Goal: Information Seeking & Learning: Learn about a topic

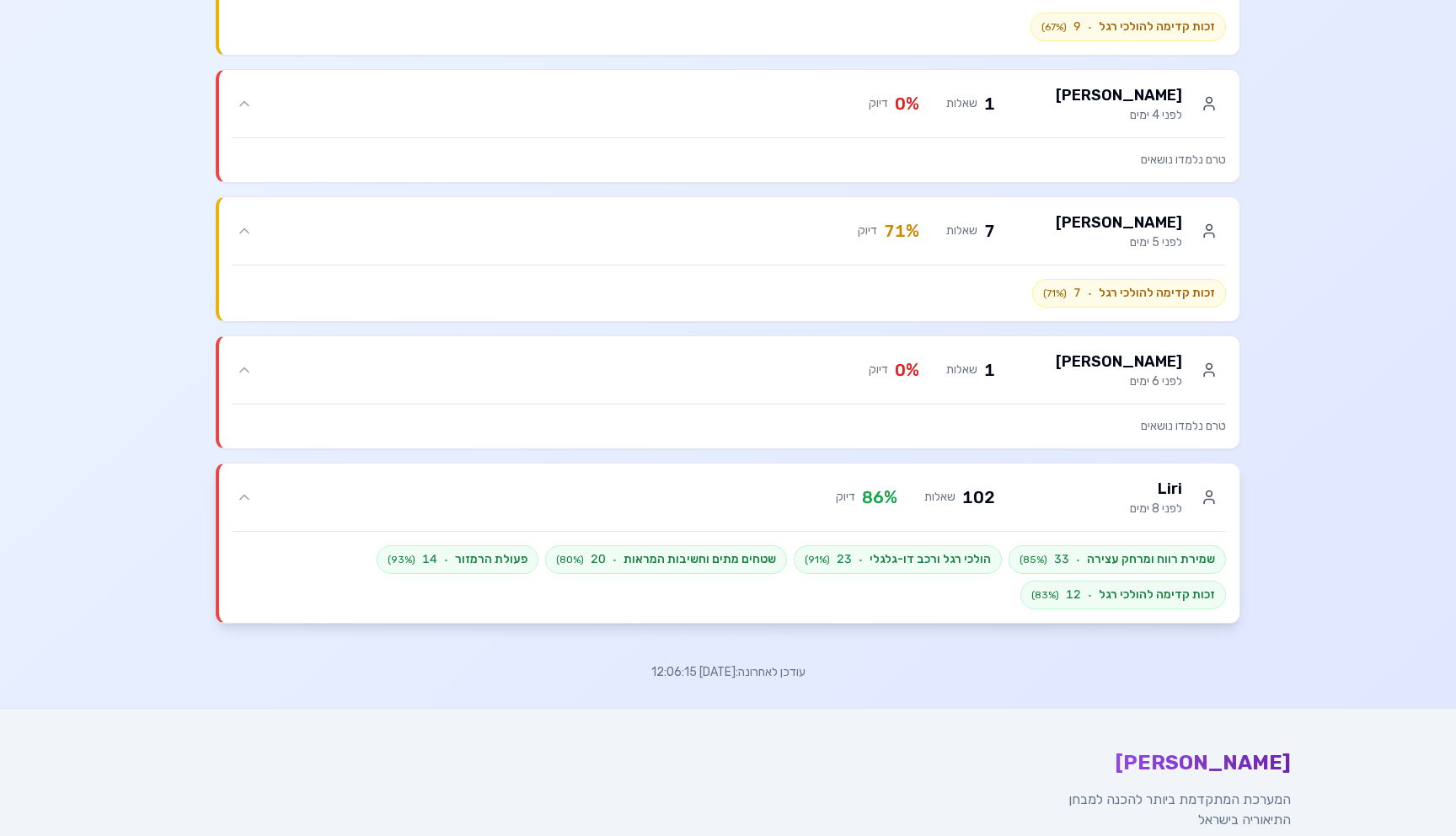
scroll to position [678, 0]
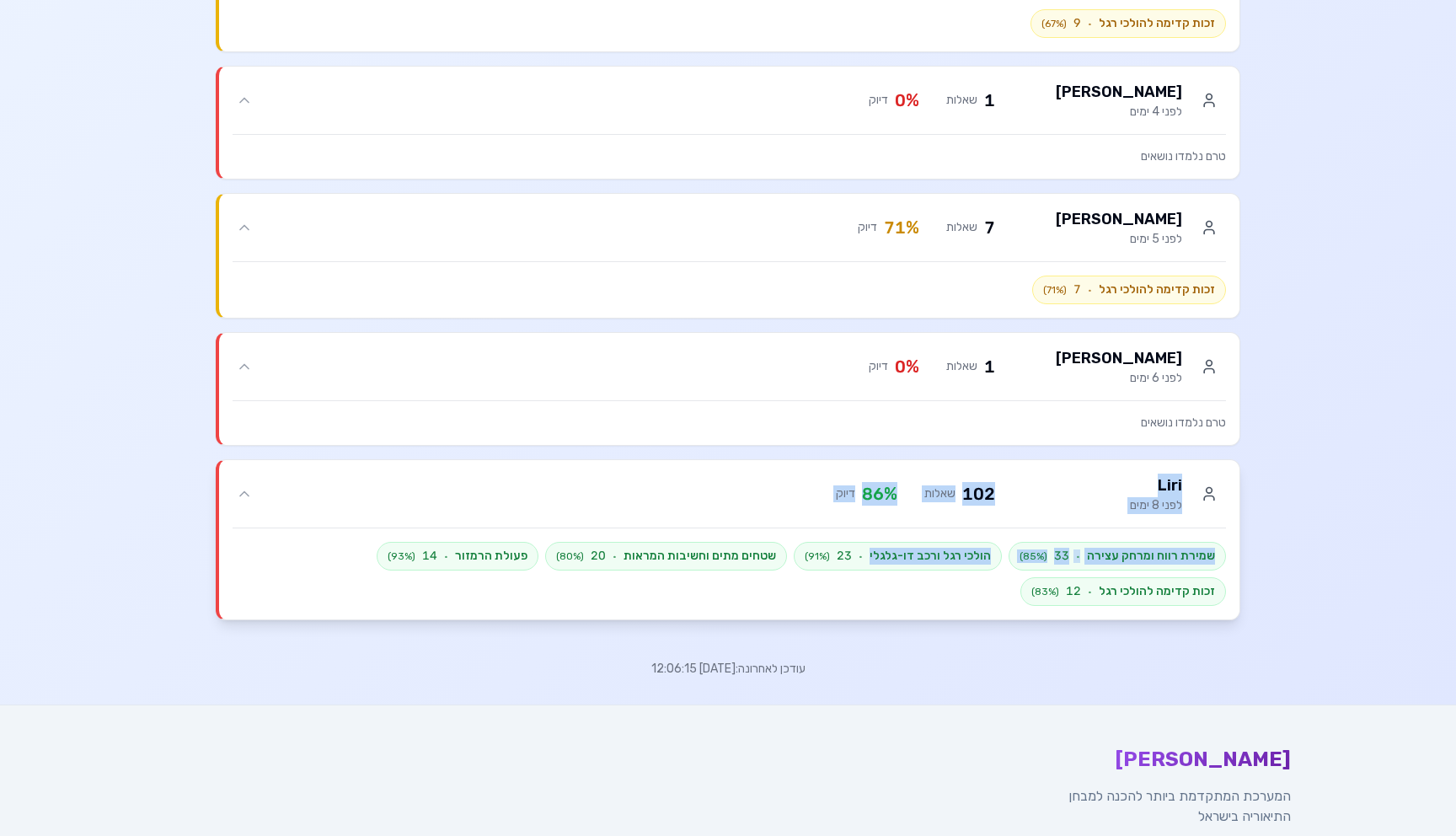
drag, startPoint x: 974, startPoint y: 602, endPoint x: 1231, endPoint y: 462, distance: 292.7
click at [1231, 462] on div "Liri לפני 8 ימים 102 שאלות 86 % דיוק Liri לפני 8 ימים 102 שאלות 86 % דיוק שמירת…" at bounding box center [729, 539] width 1021 height 159
drag, startPoint x: 1231, startPoint y: 462, endPoint x: 1014, endPoint y: 606, distance: 260.4
click at [1014, 606] on div "Liri לפני 8 ימים 102 שאלות 86 % דיוק Liri לפני 8 ימים 102 שאלות 86 % דיוק שמירת…" at bounding box center [729, 539] width 1021 height 159
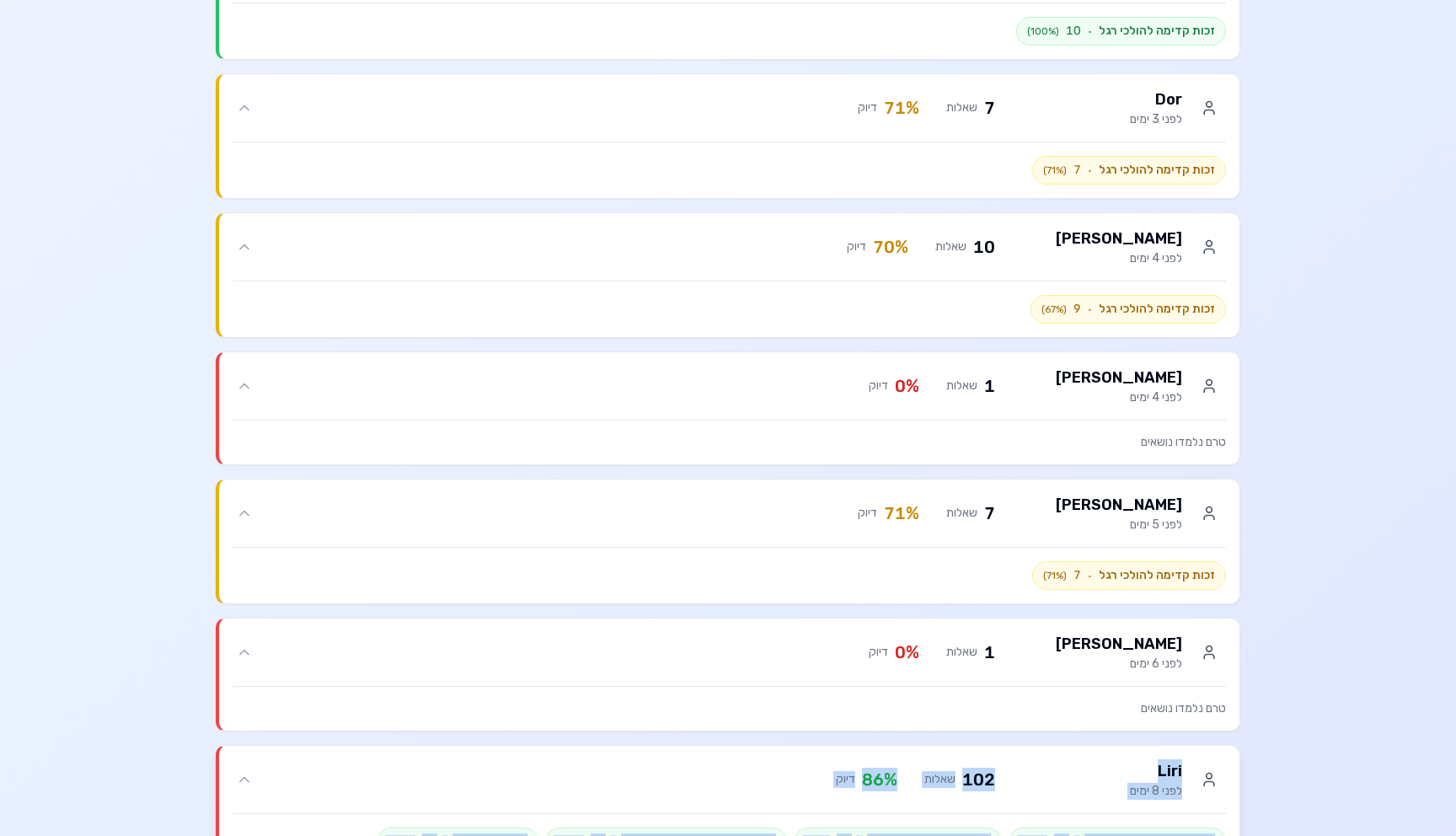
scroll to position [375, 0]
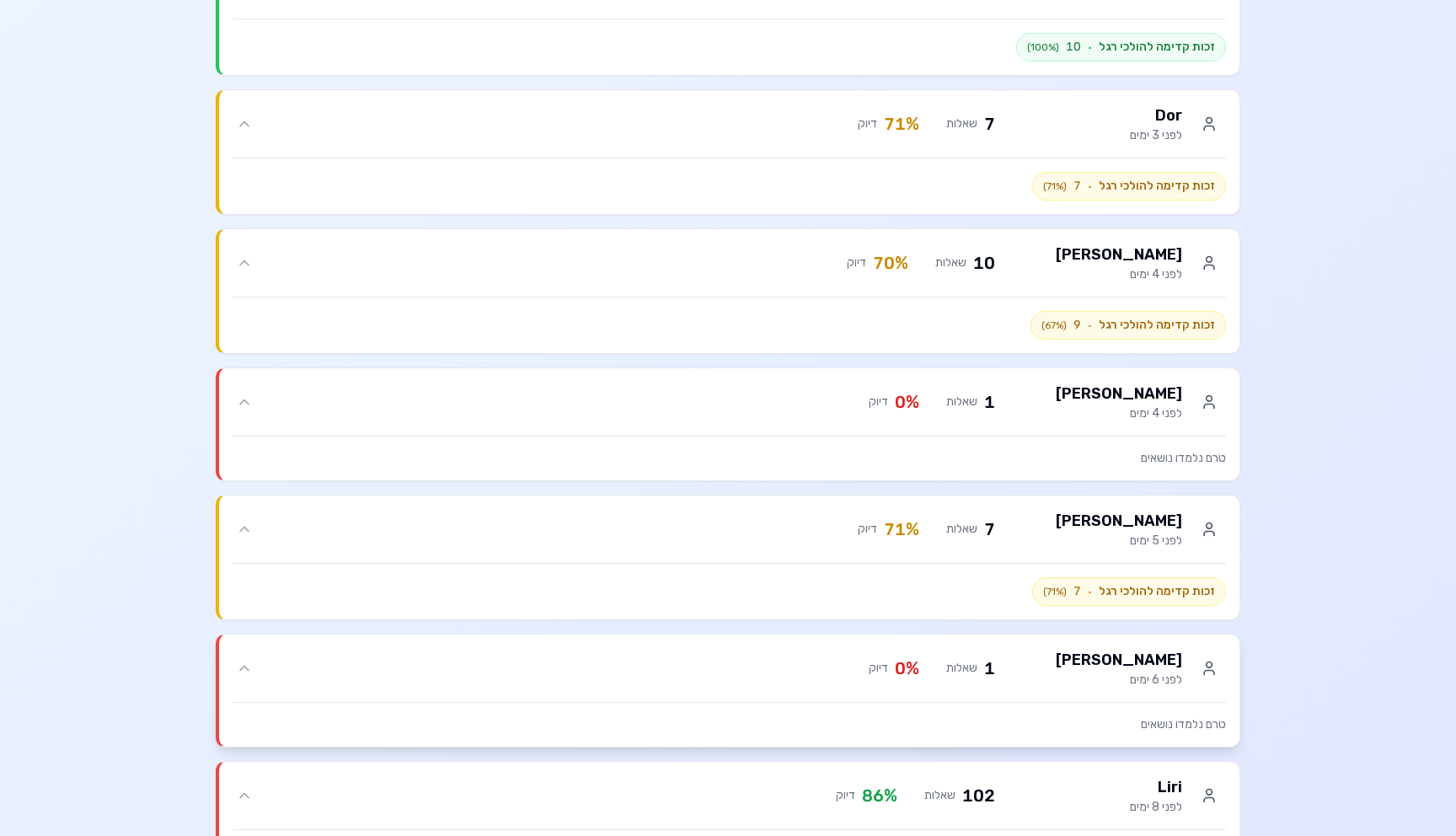
click at [1090, 656] on div "אלה [PERSON_NAME] לפני 6 ימים" at bounding box center [1121, 667] width 211 height 40
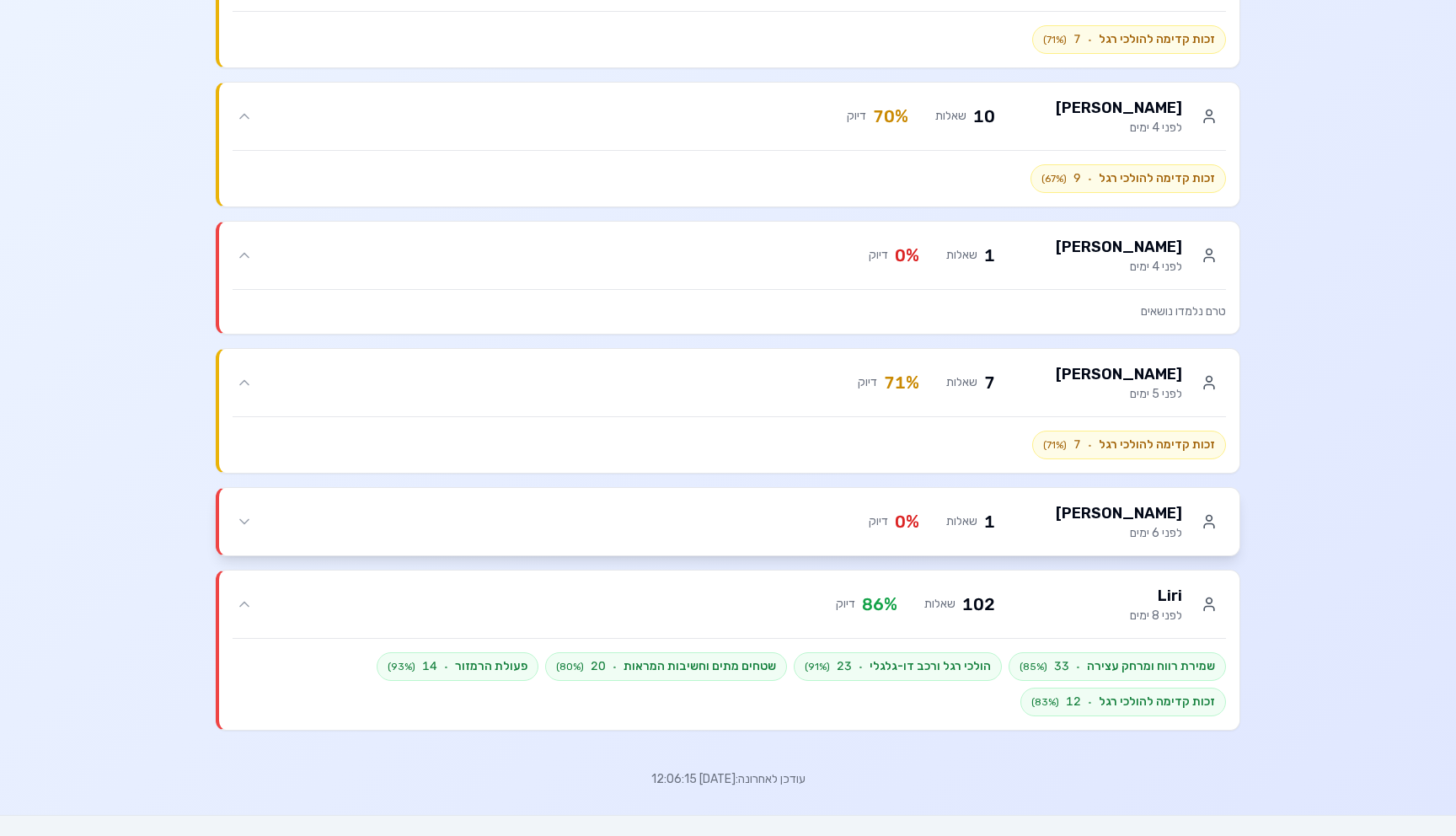
scroll to position [579, 0]
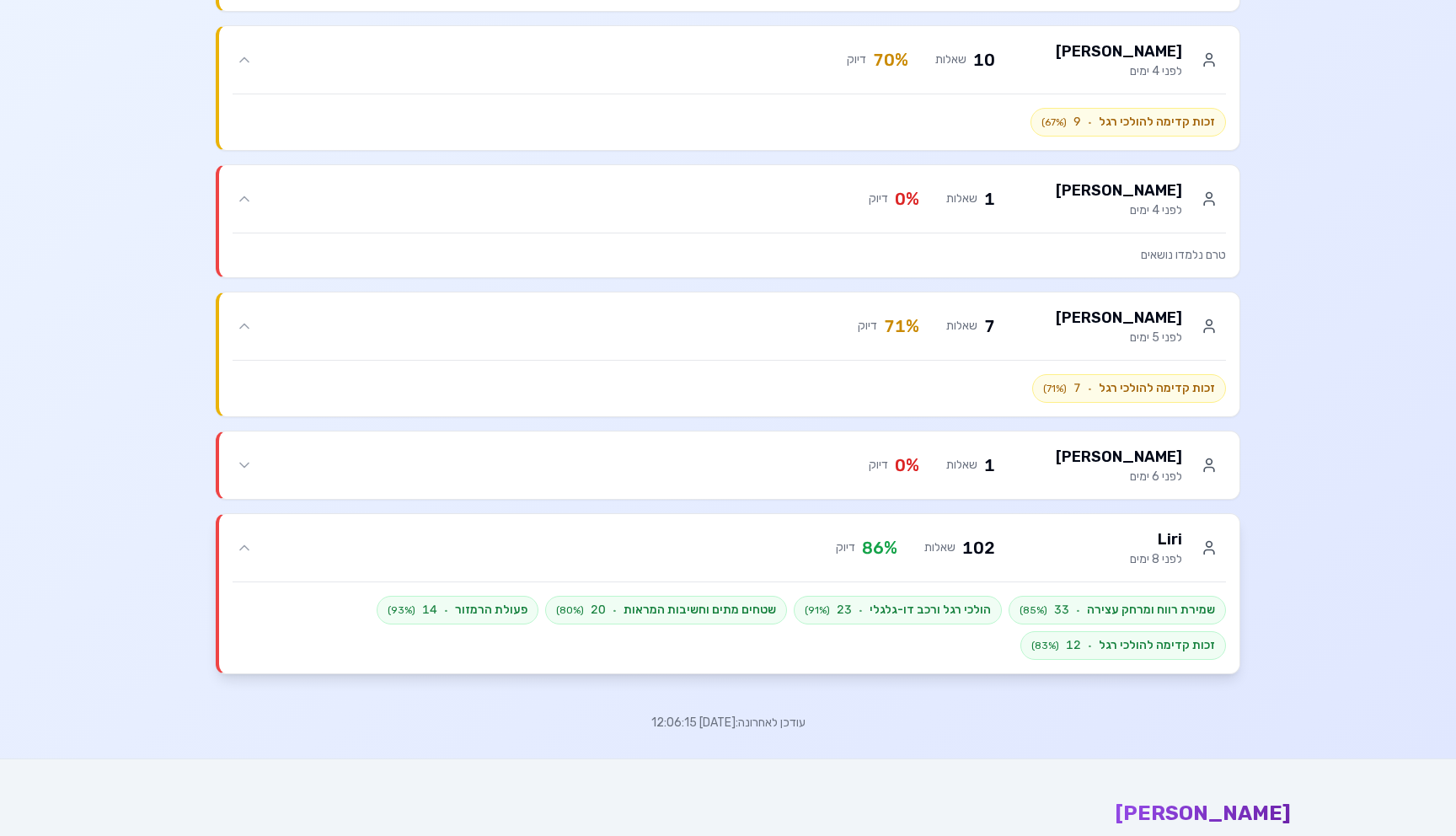
click at [1069, 535] on div "Liri לפני 8 ימים" at bounding box center [1121, 547] width 211 height 40
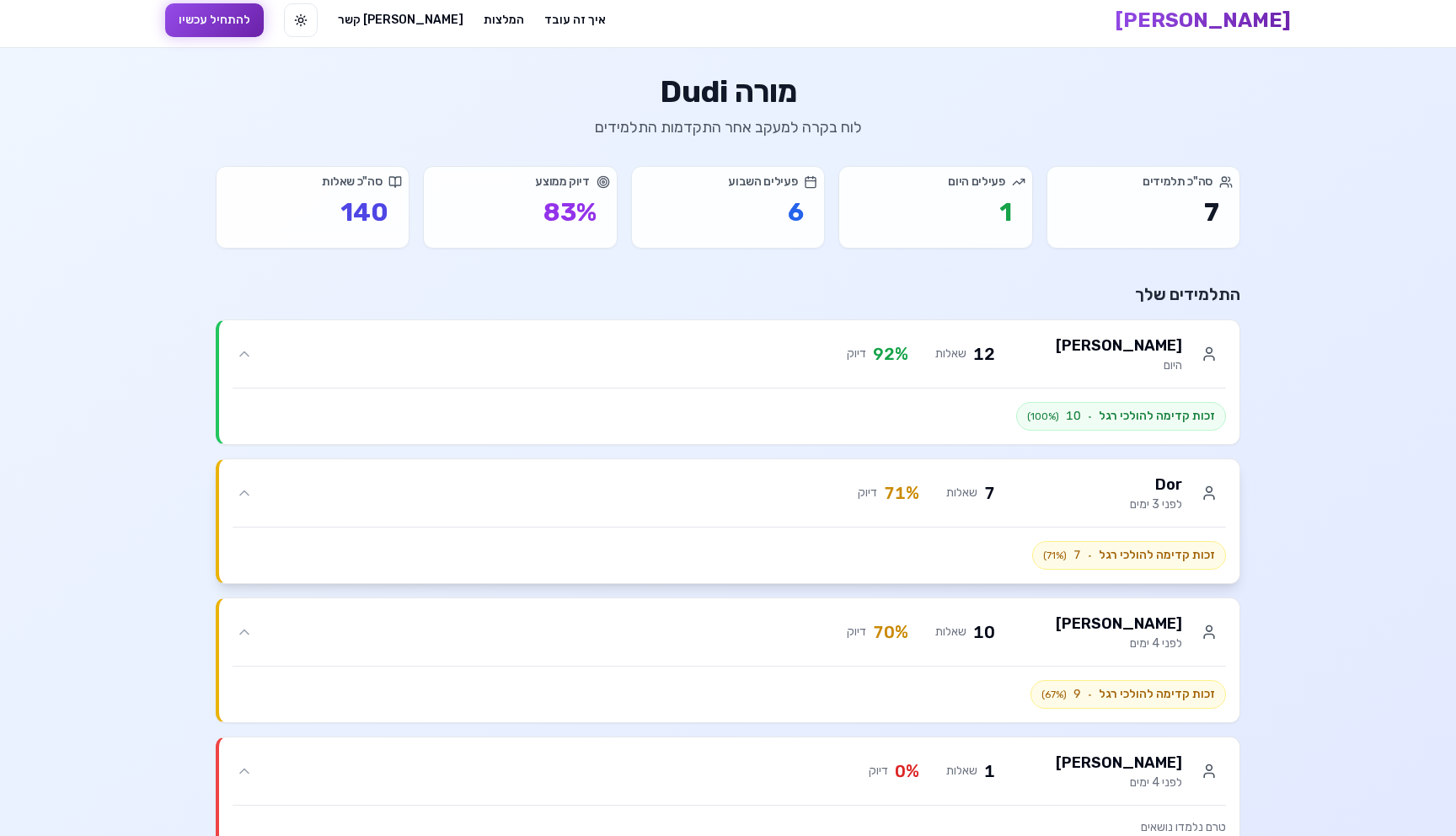
scroll to position [0, 0]
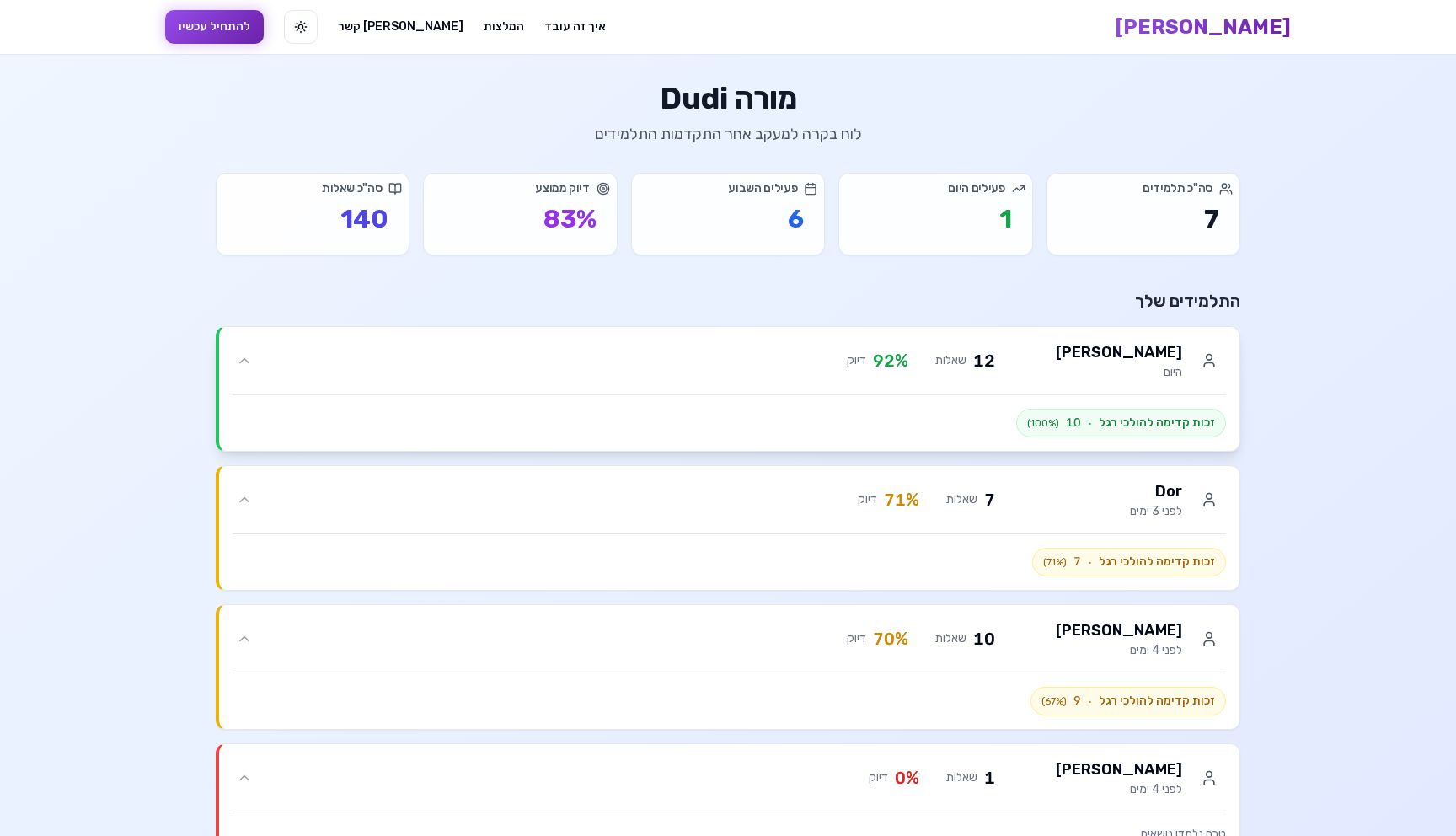
click at [915, 361] on div "12 שאלות 92 % דיוק" at bounding box center [625, 360] width 739 height 23
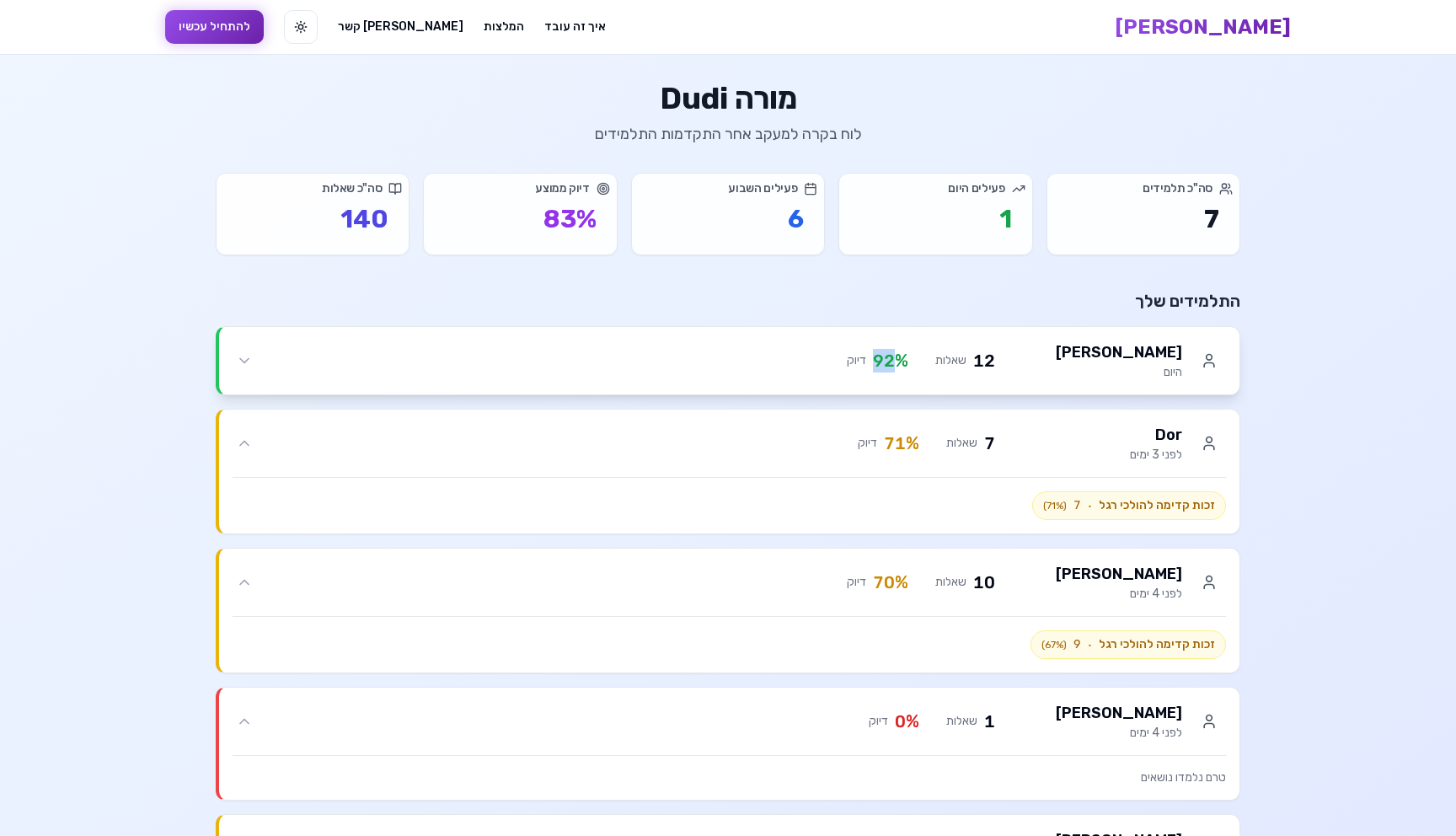
click at [915, 361] on div "12 שאלות 92 % דיוק" at bounding box center [625, 360] width 739 height 23
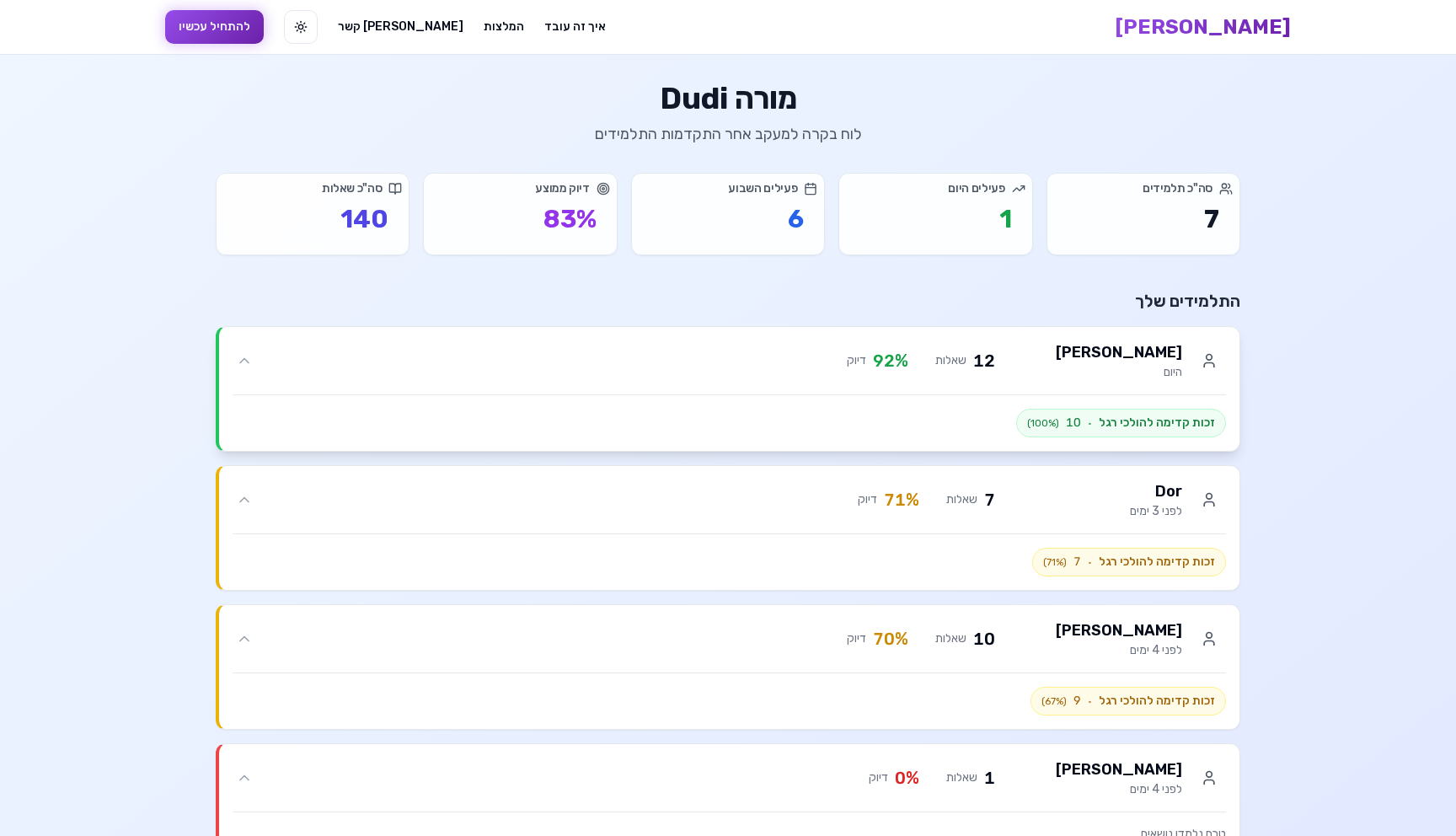
click at [923, 352] on div "12 שאלות 92 % דיוק" at bounding box center [625, 360] width 739 height 23
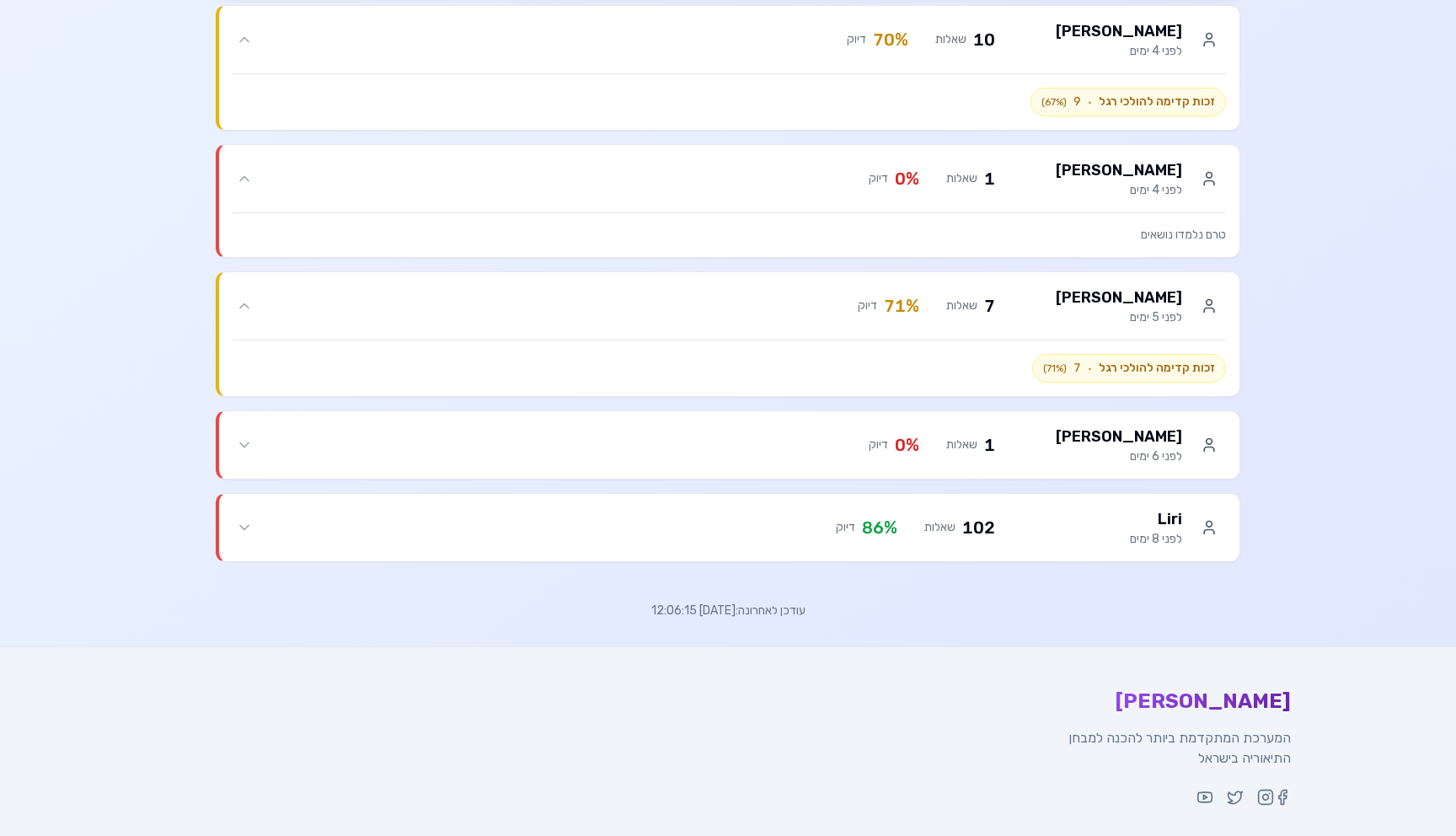
scroll to position [655, 0]
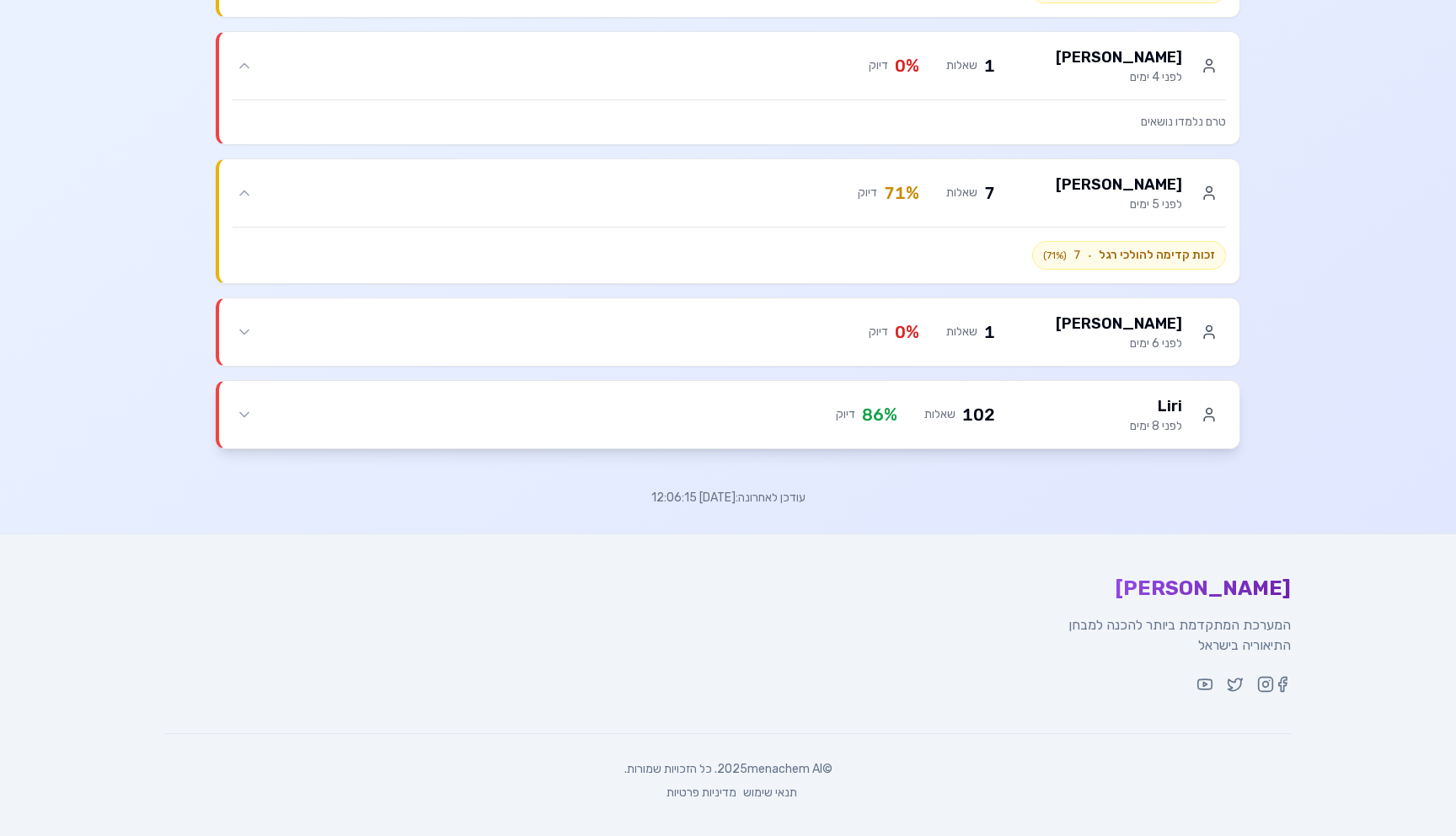
click at [960, 418] on div "102 שאלות" at bounding box center [960, 414] width 71 height 23
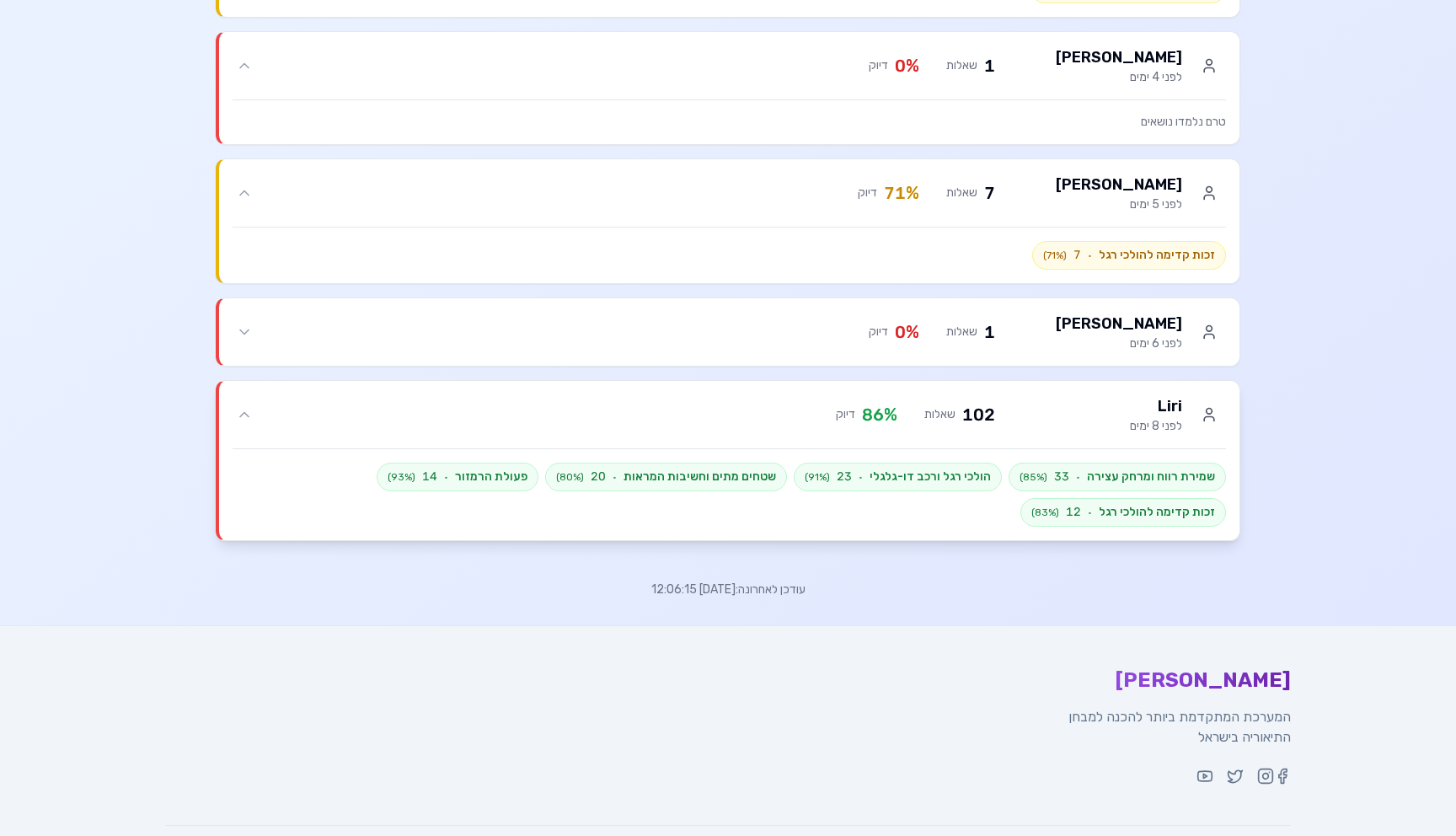
click at [960, 418] on div "102 שאלות" at bounding box center [960, 414] width 71 height 23
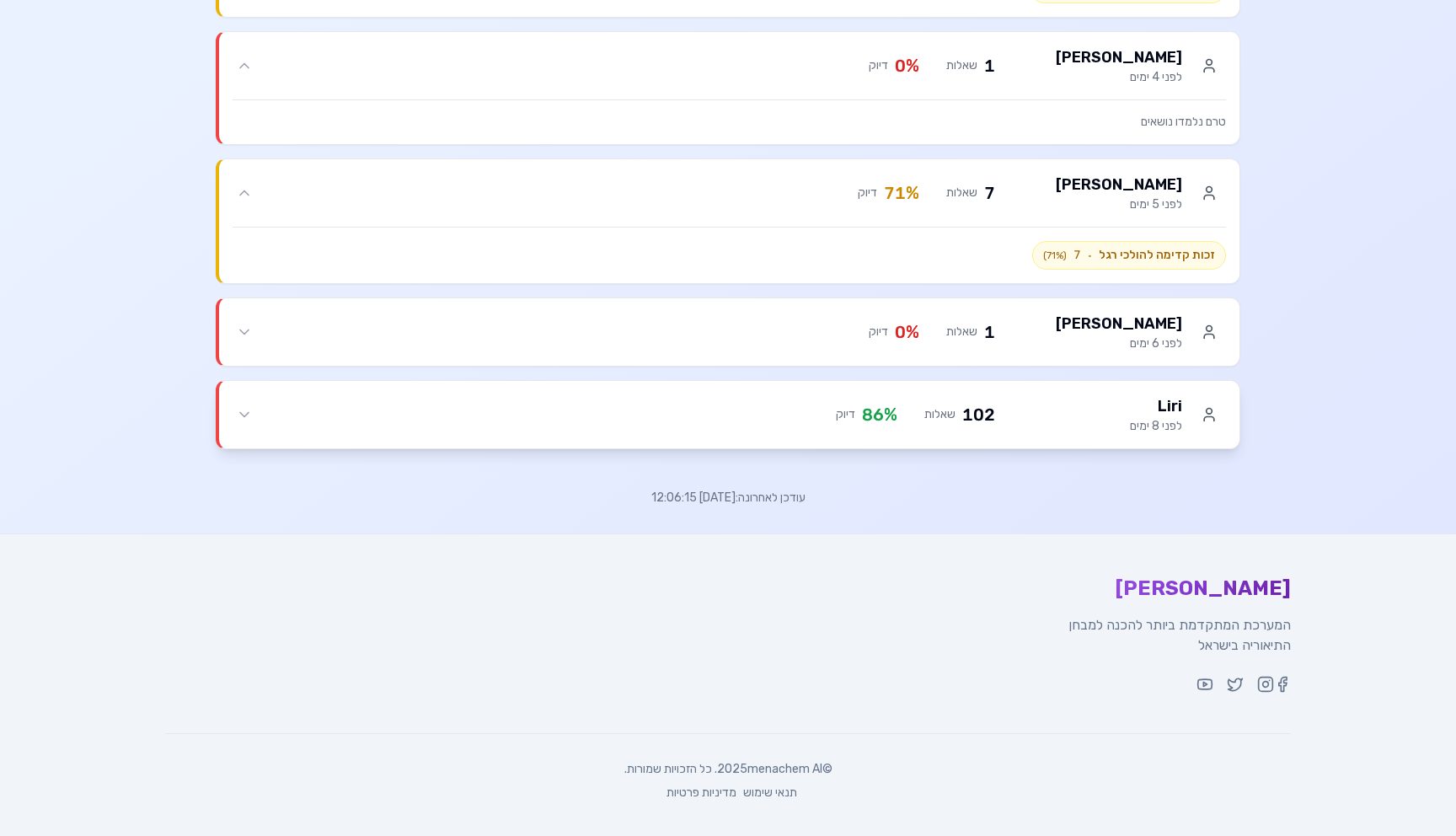
click at [960, 418] on div "102 שאלות" at bounding box center [960, 414] width 71 height 23
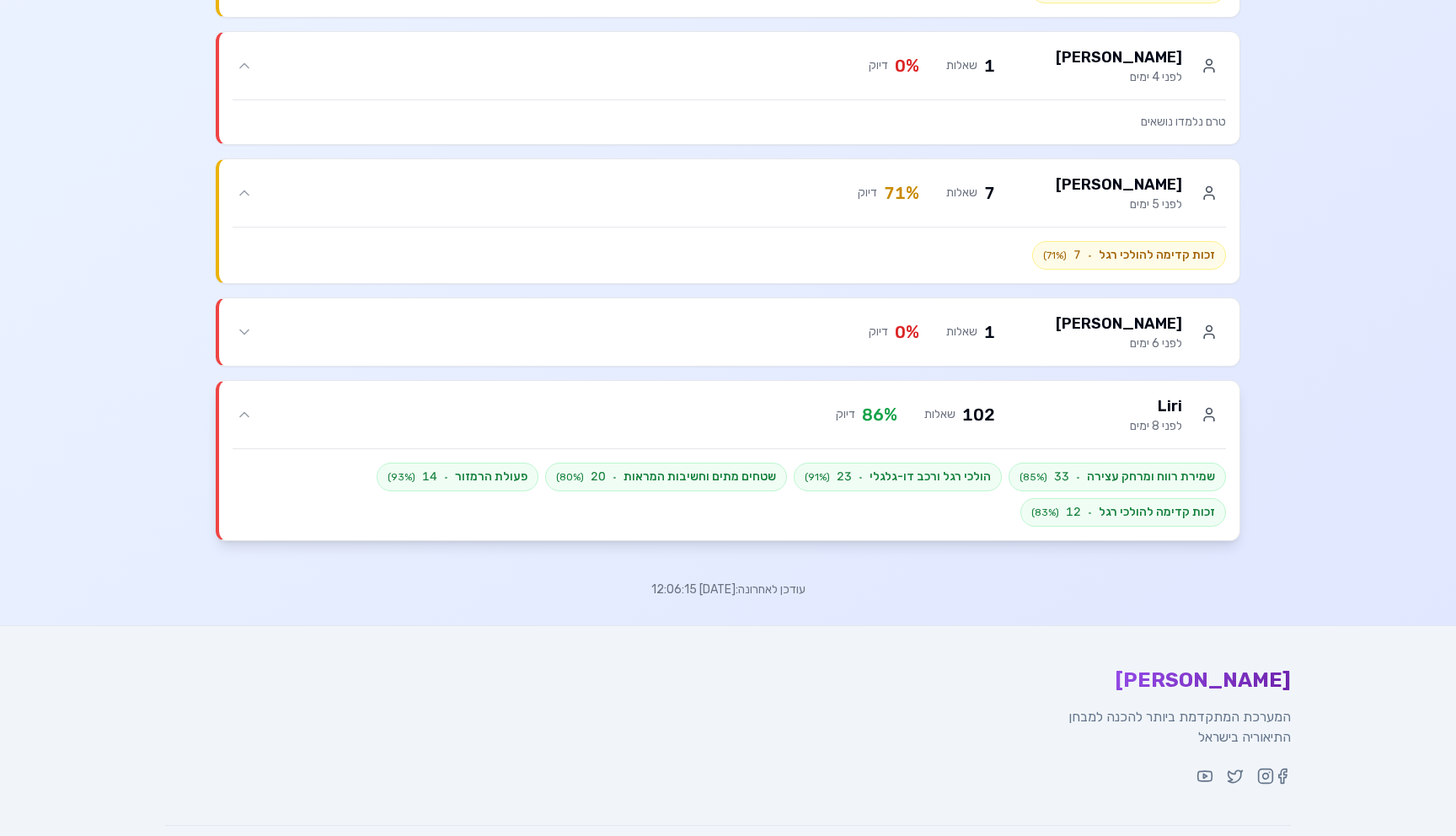
click at [960, 418] on div "102 שאלות" at bounding box center [960, 414] width 71 height 23
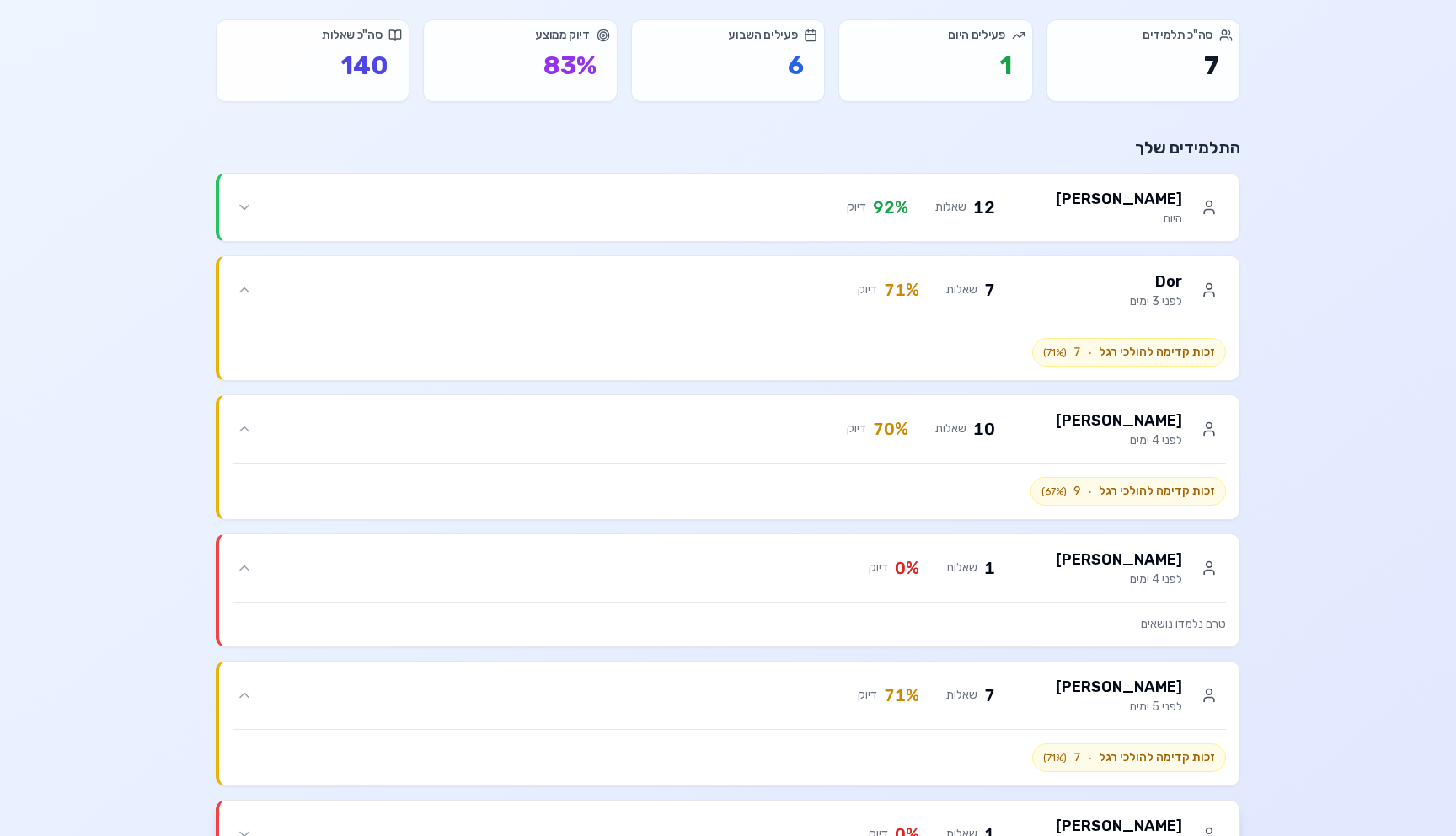
scroll to position [0, 0]
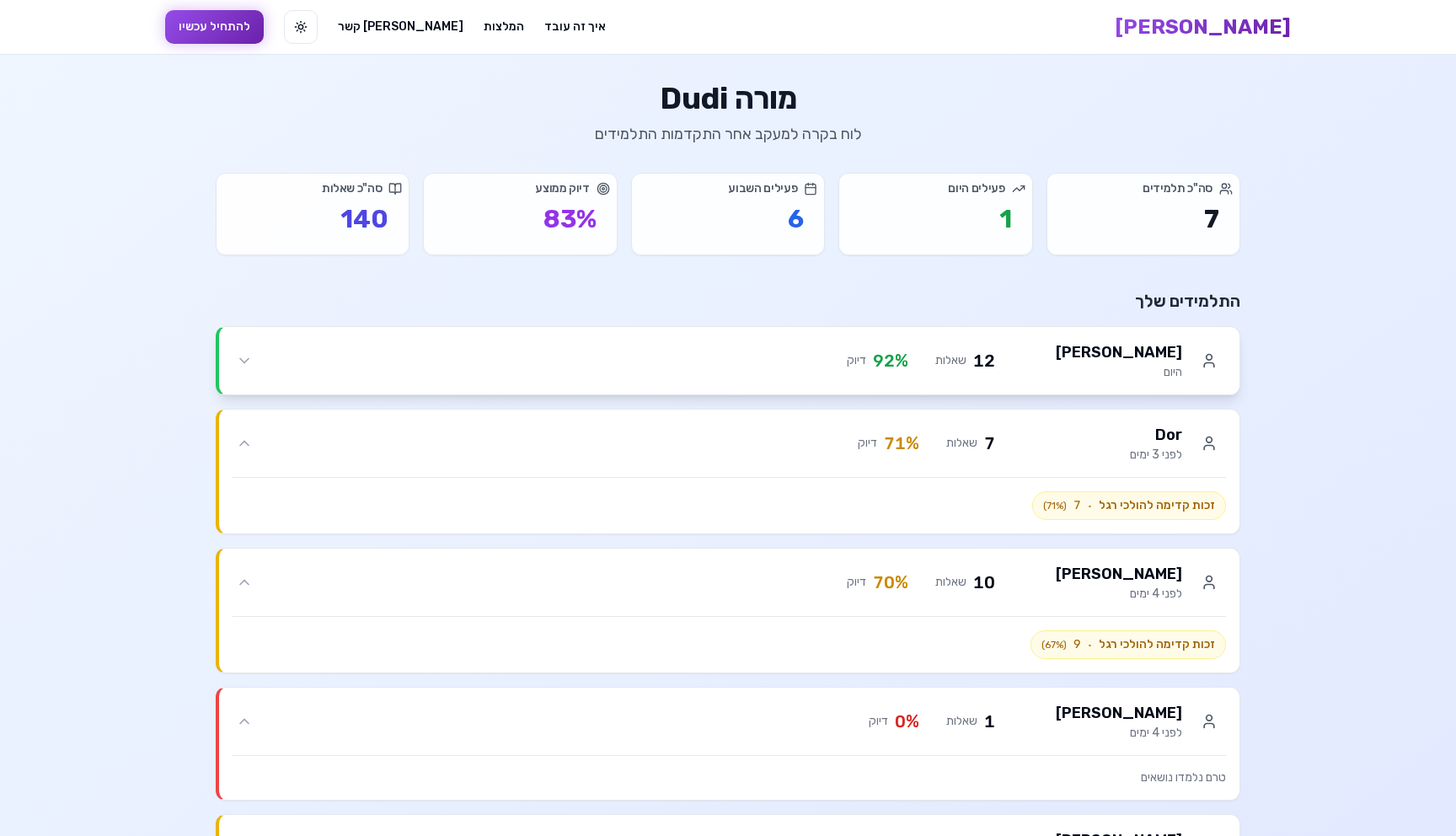
click at [953, 371] on div "12 שאלות" at bounding box center [965, 360] width 60 height 23
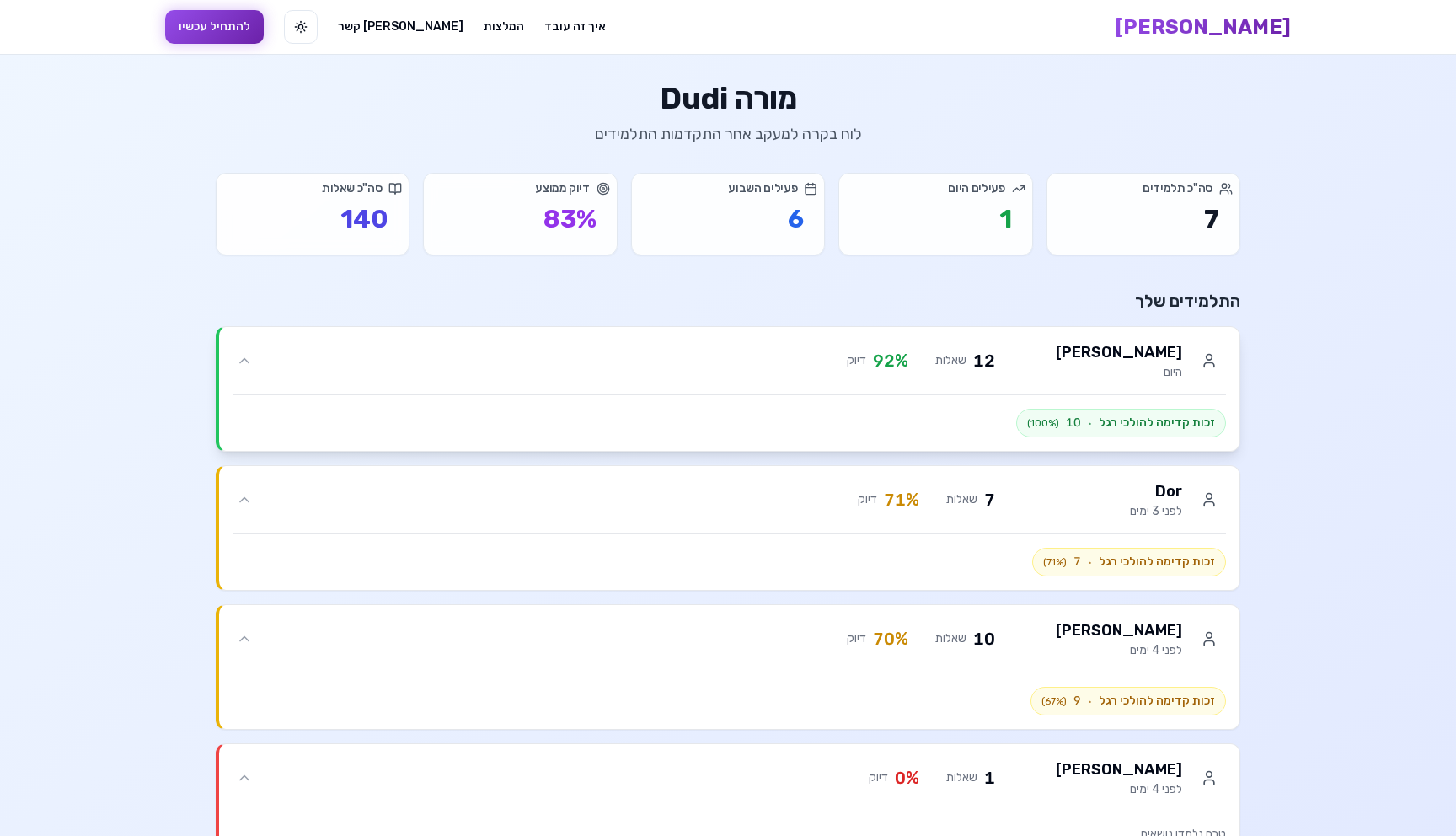
click at [953, 371] on div "12 שאלות" at bounding box center [965, 360] width 60 height 23
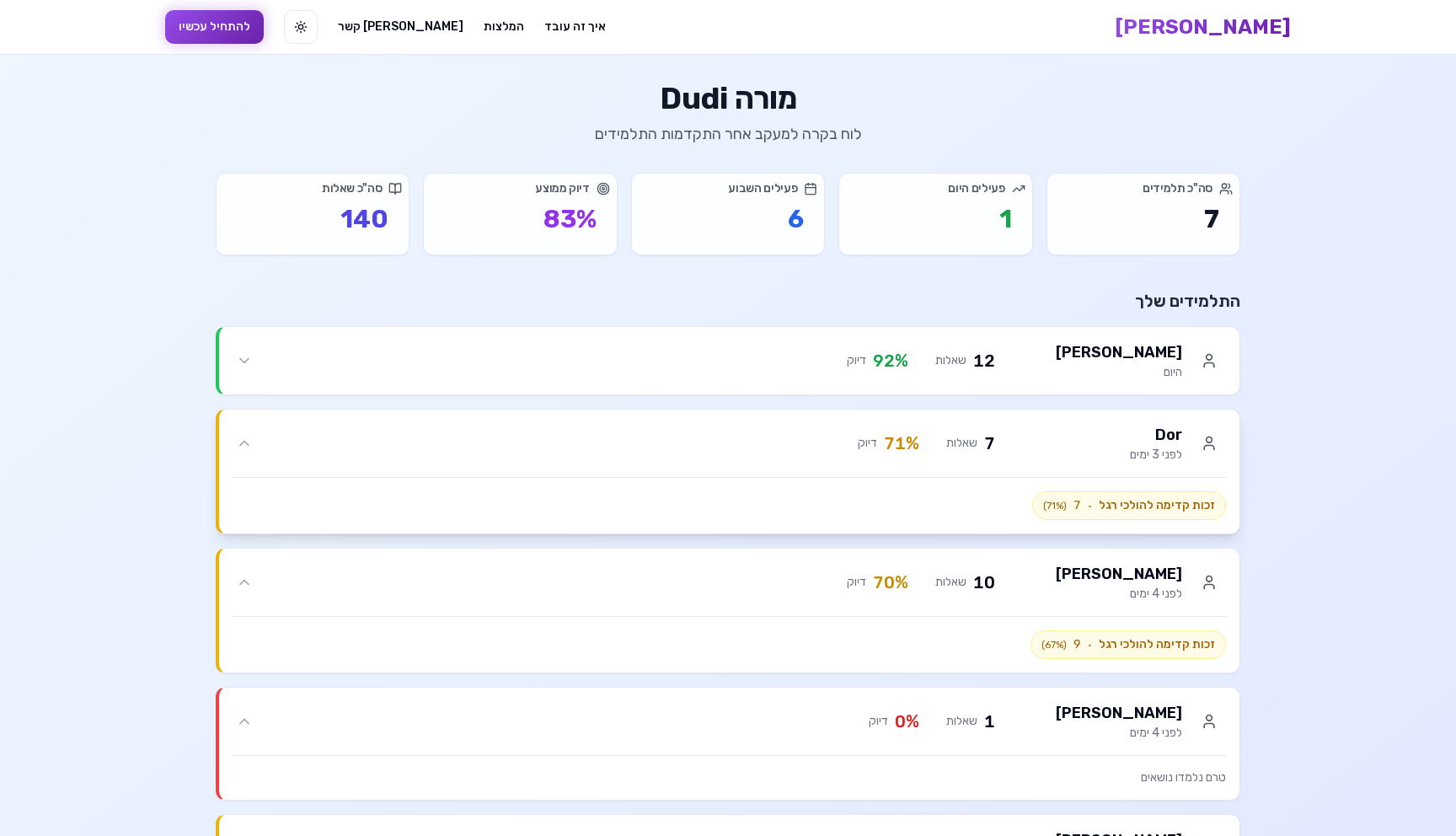
click at [943, 447] on div "7 שאלות 71 % דיוק" at bounding box center [625, 443] width 739 height 23
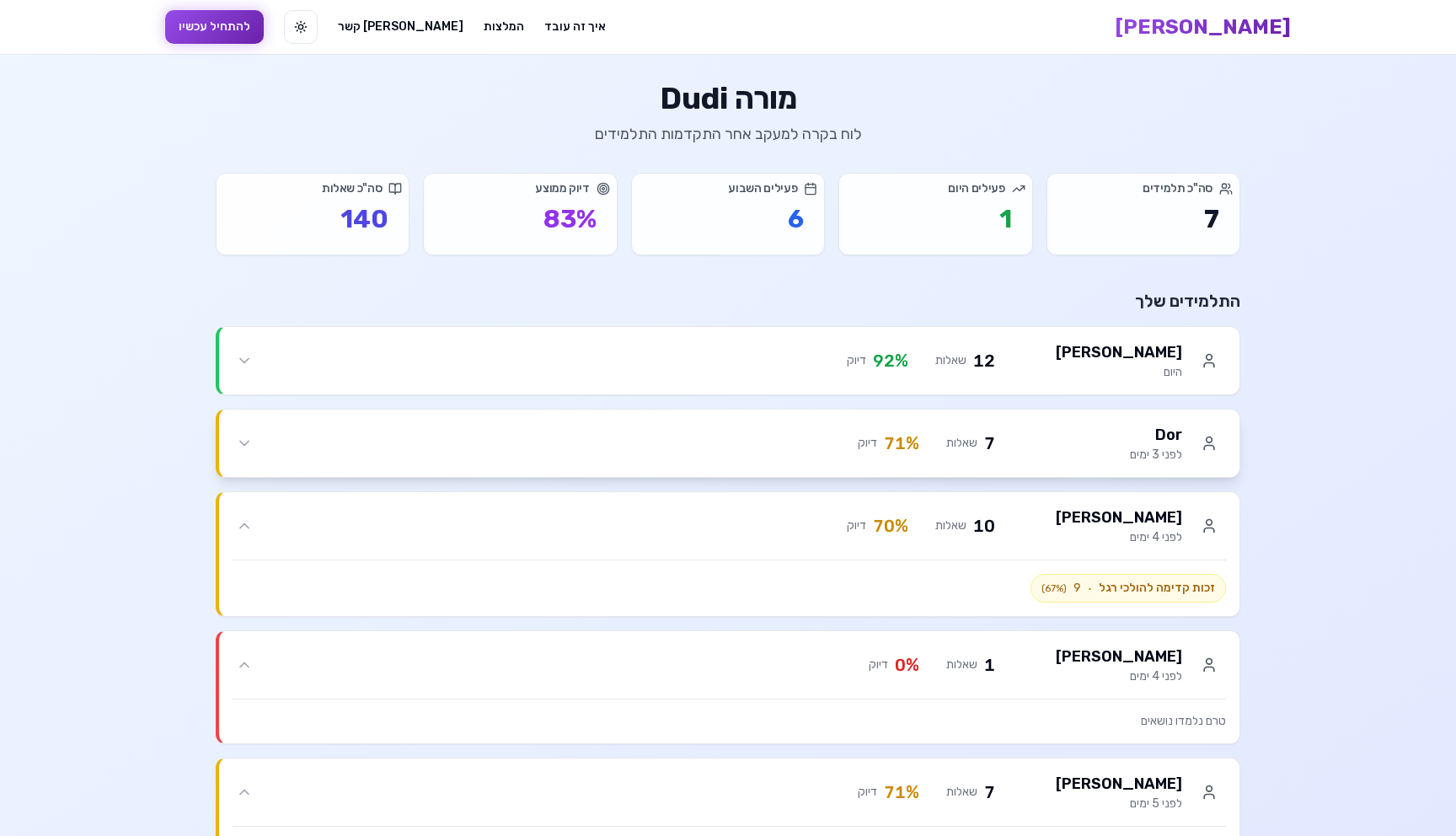
click at [943, 447] on div "7 שאלות 71 % דיוק" at bounding box center [625, 443] width 739 height 23
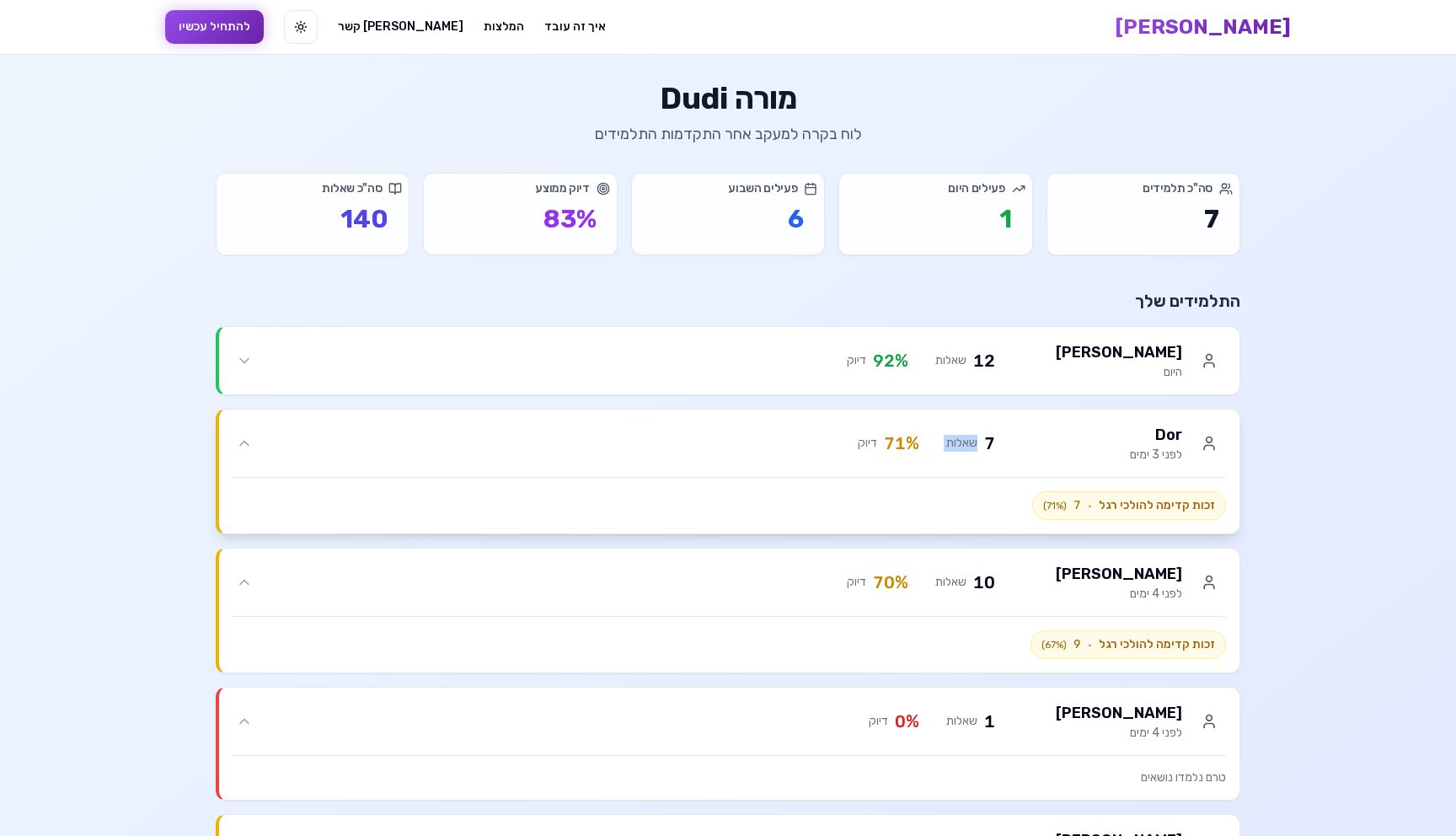
click at [943, 447] on div "7 שאלות 71 % דיוק" at bounding box center [625, 443] width 739 height 23
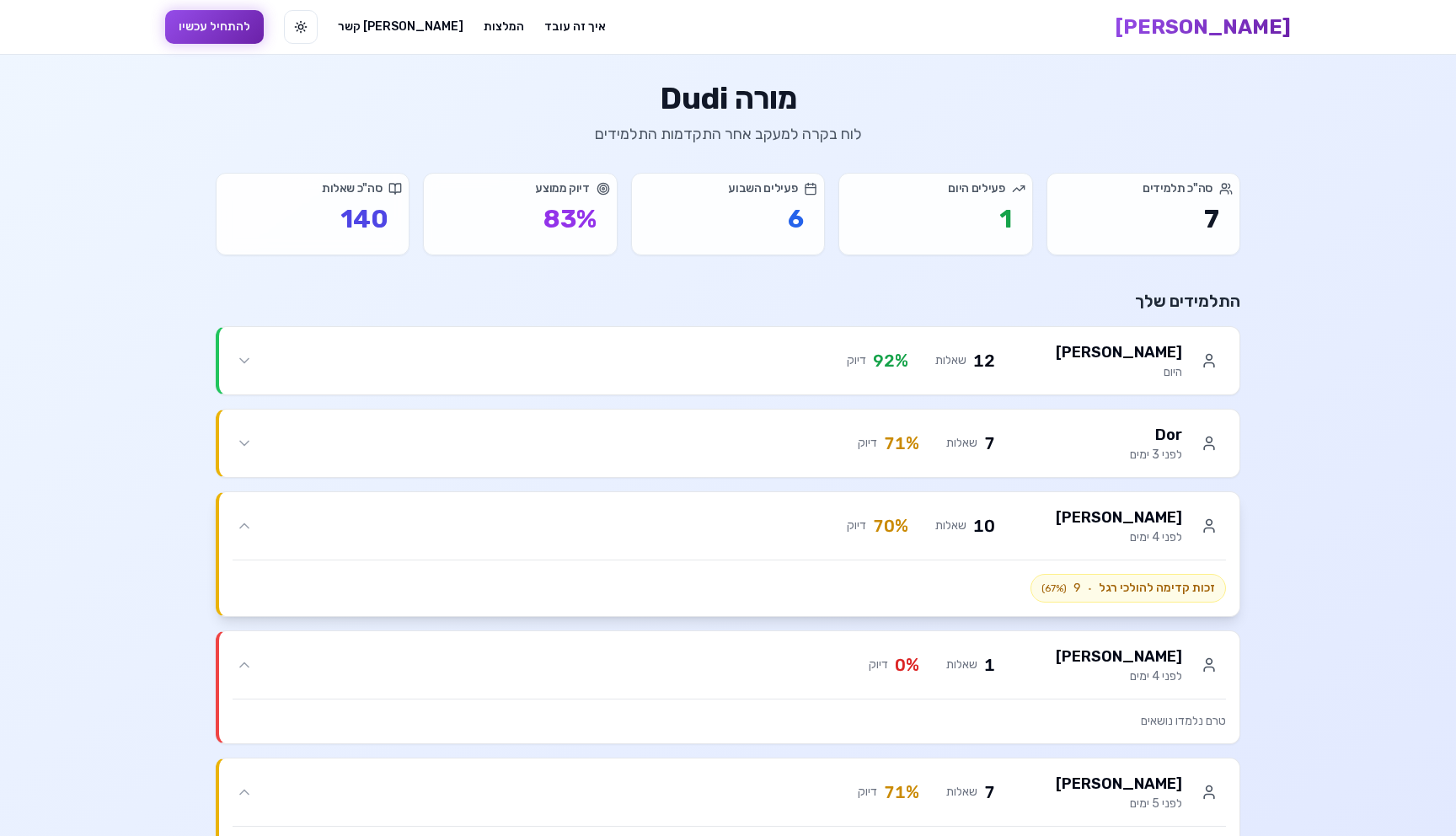
click at [922, 541] on div "[PERSON_NAME] לפני 4 ימים 10 שאלות 70 % דיוק" at bounding box center [742, 525] width 970 height 40
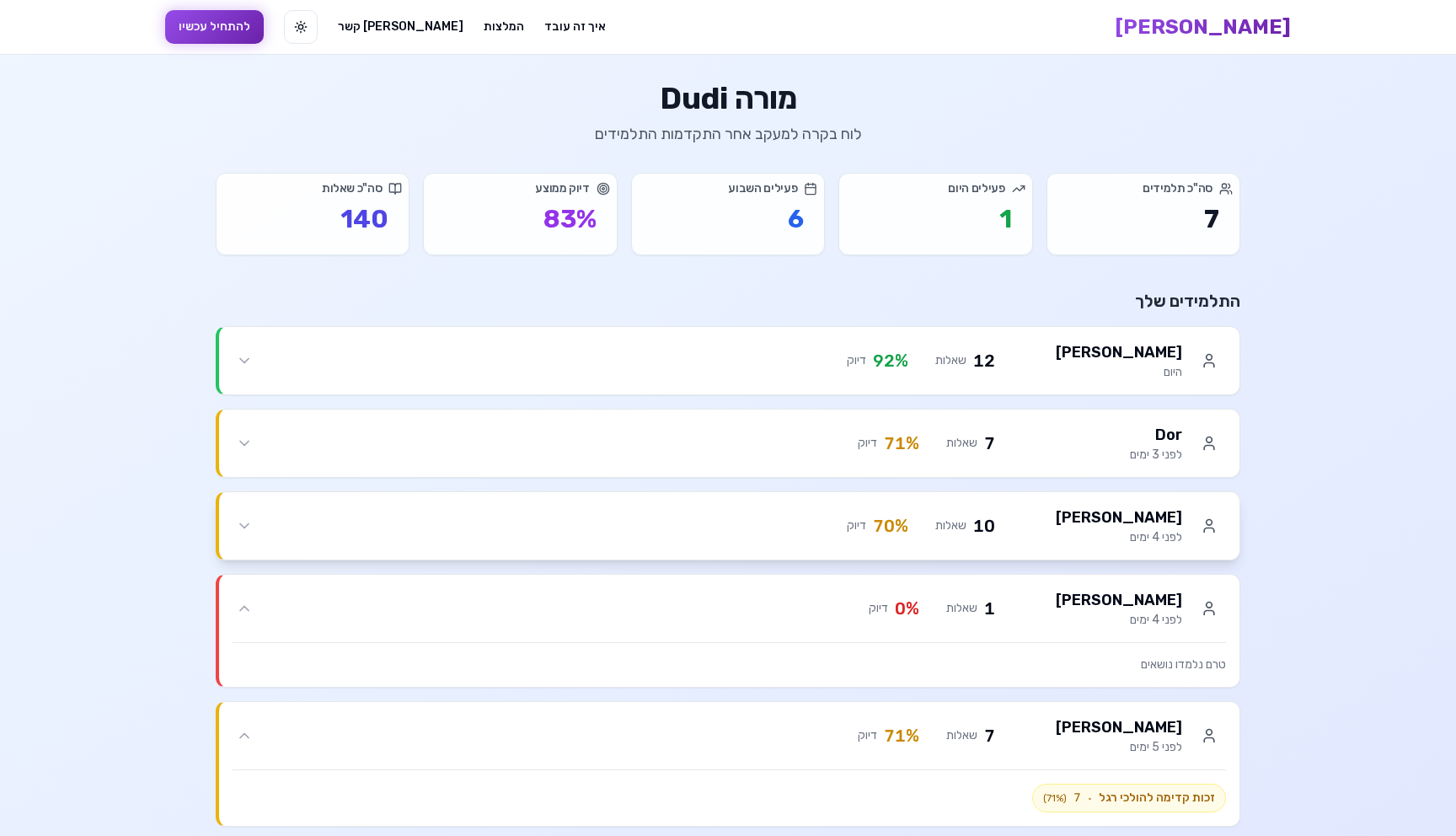
click at [922, 541] on div "[PERSON_NAME] לפני 4 ימים 10 שאלות 70 % דיוק" at bounding box center [742, 525] width 970 height 40
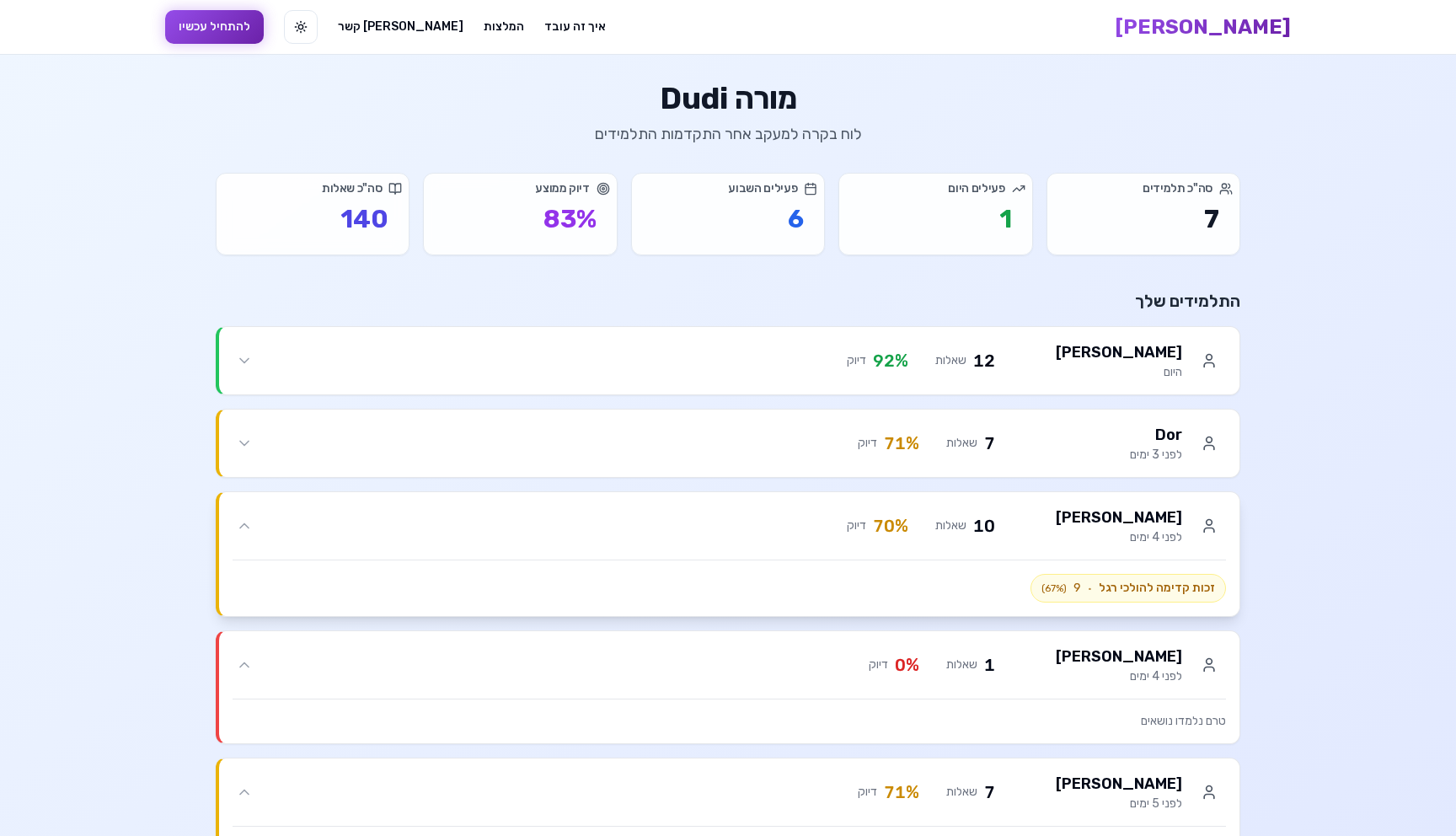
click at [941, 535] on div "10 שאלות" at bounding box center [965, 525] width 60 height 23
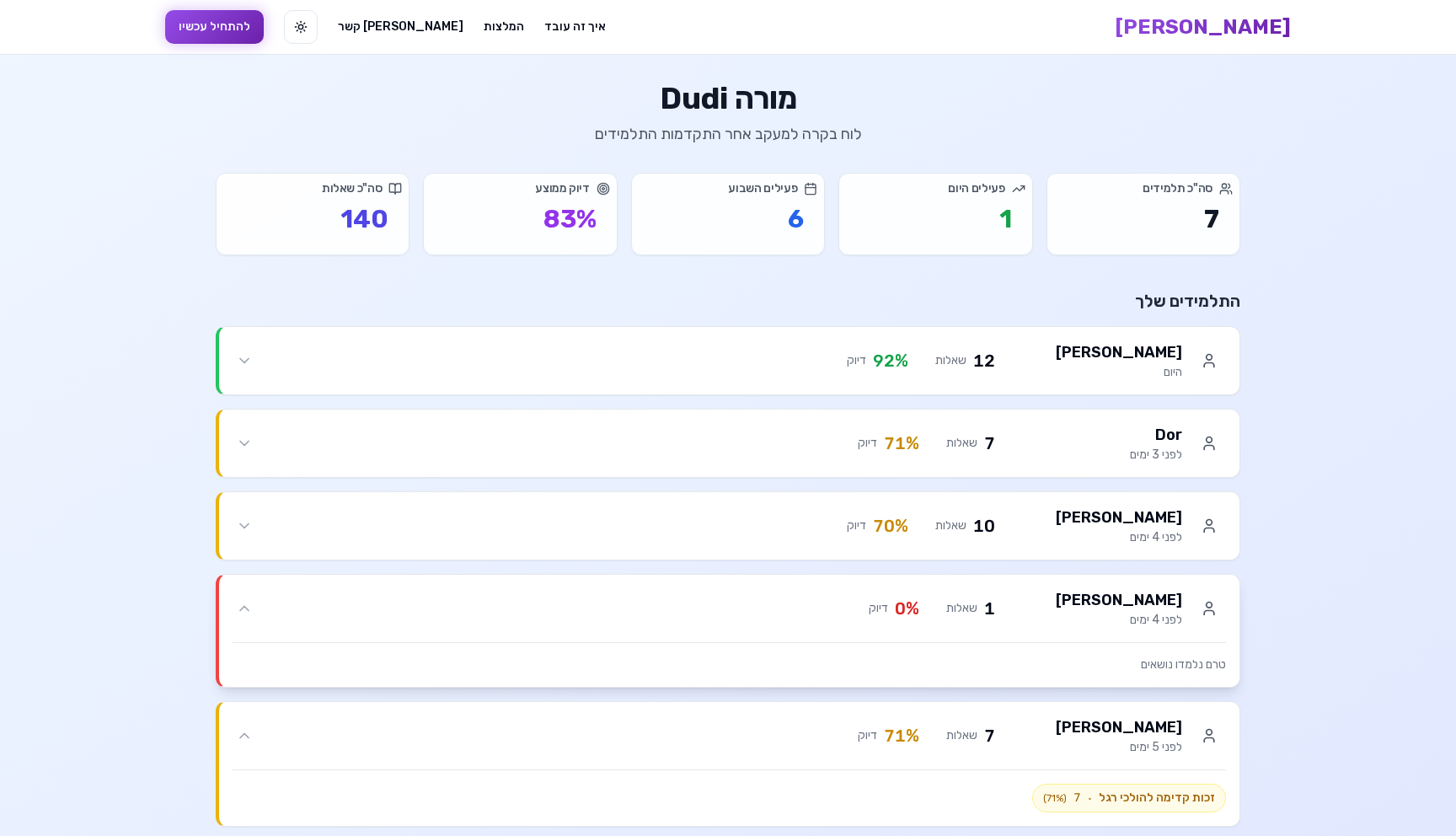
click at [932, 614] on div "1 שאלות 0 % דיוק" at bounding box center [625, 608] width 739 height 23
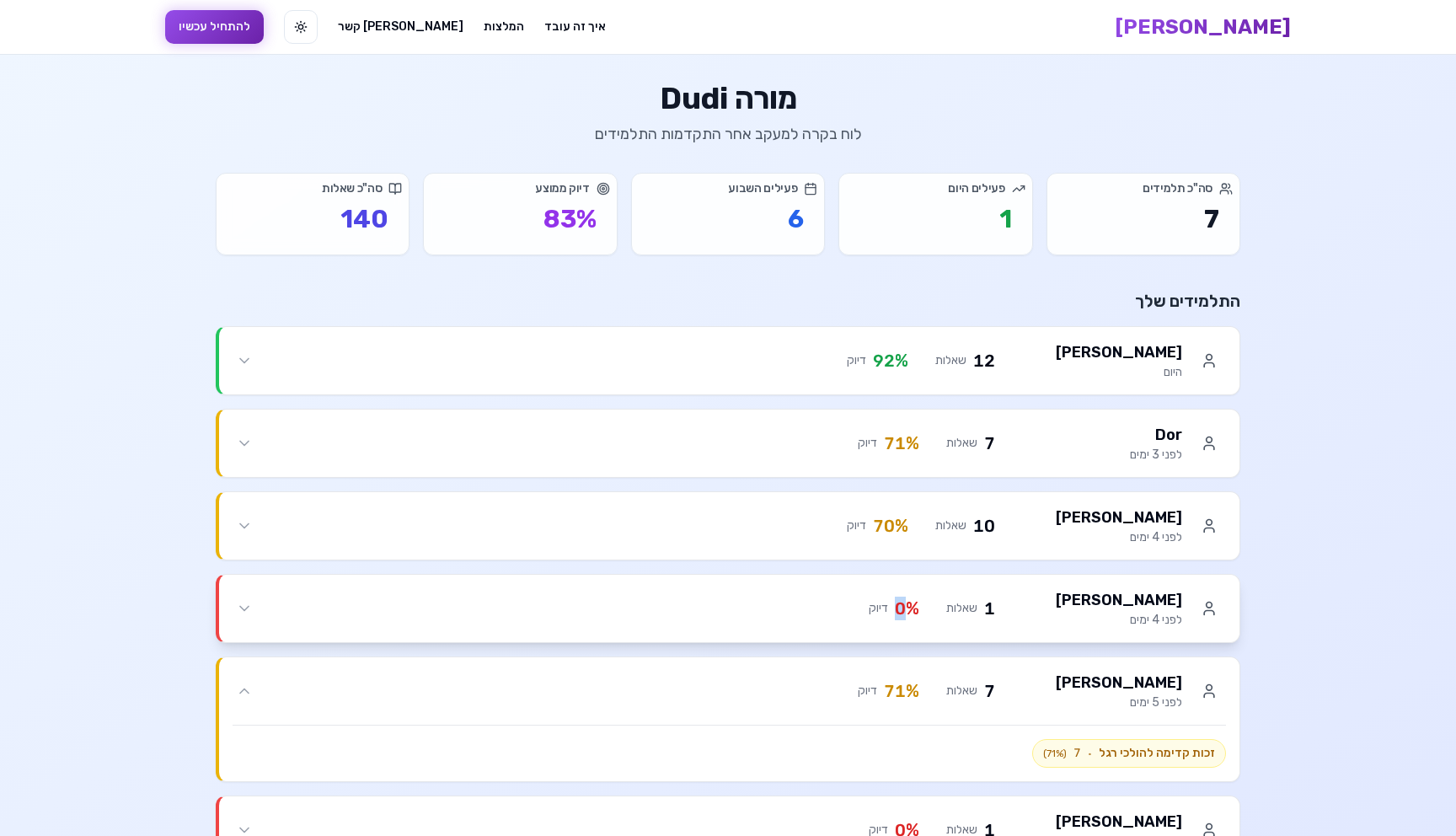
click at [932, 614] on div "1 שאלות 0 % דיוק" at bounding box center [625, 608] width 739 height 23
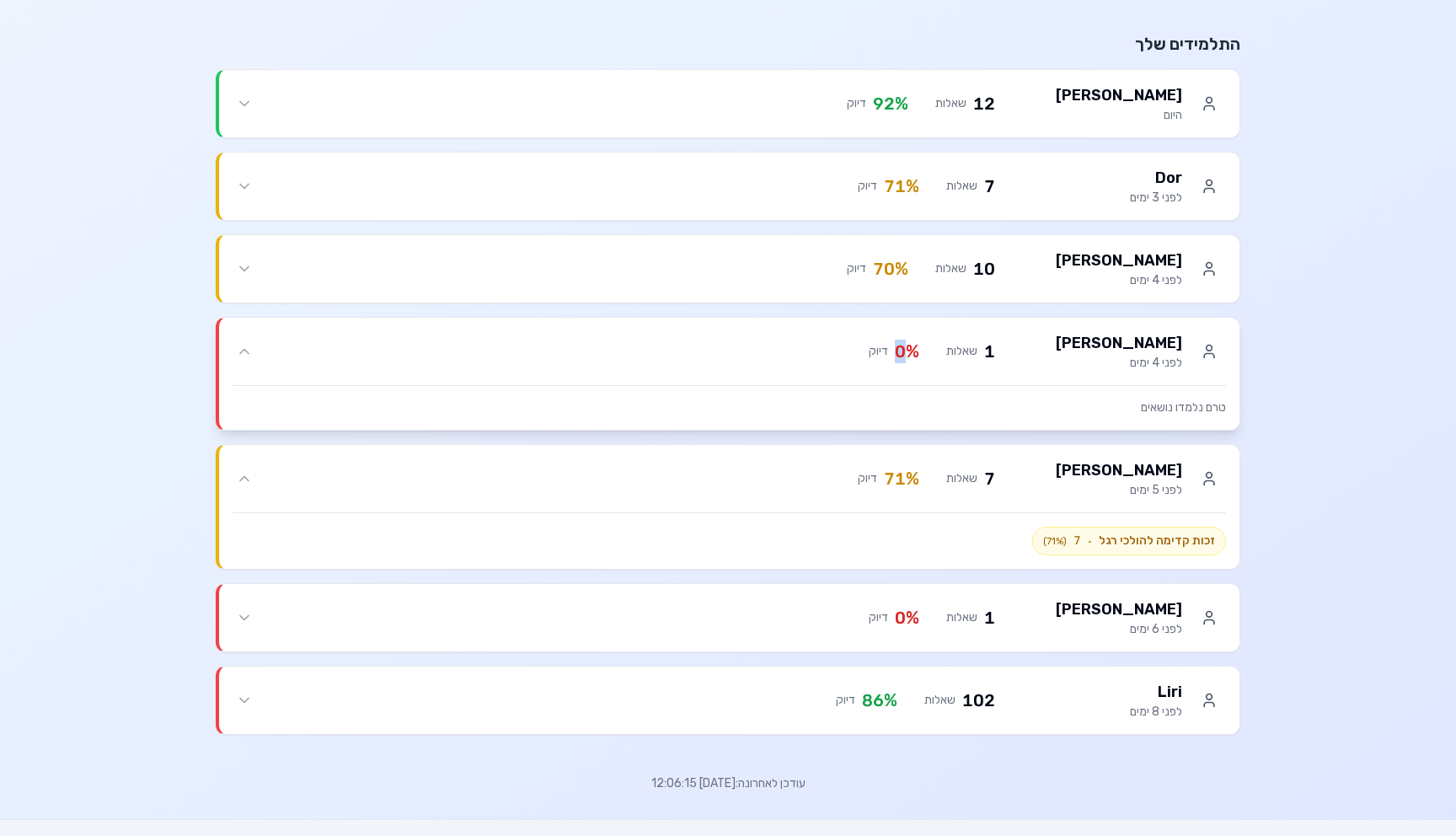
scroll to position [294, 0]
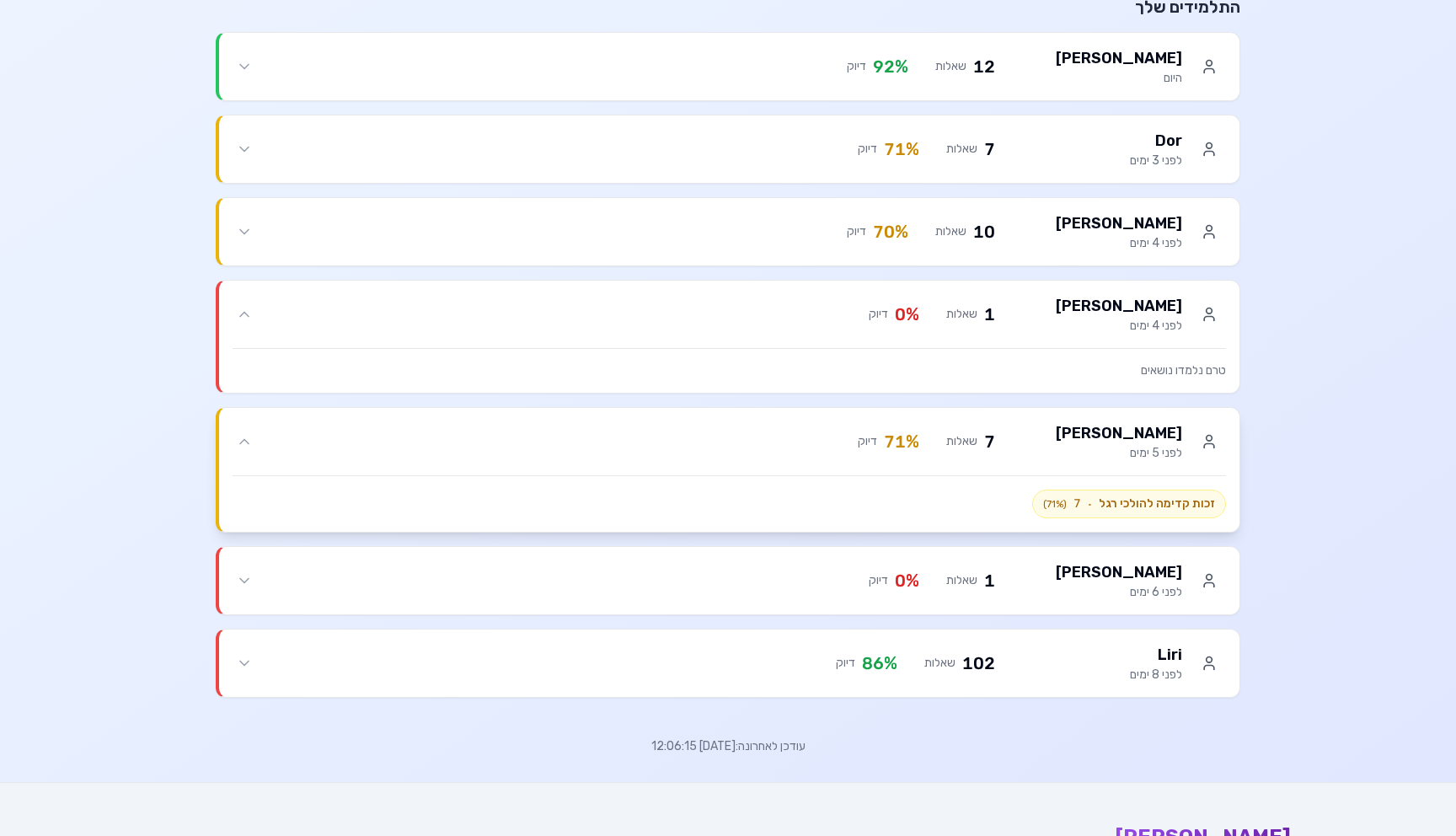
click at [1034, 428] on div "[PERSON_NAME] לפני 5 ימים" at bounding box center [1121, 441] width 211 height 40
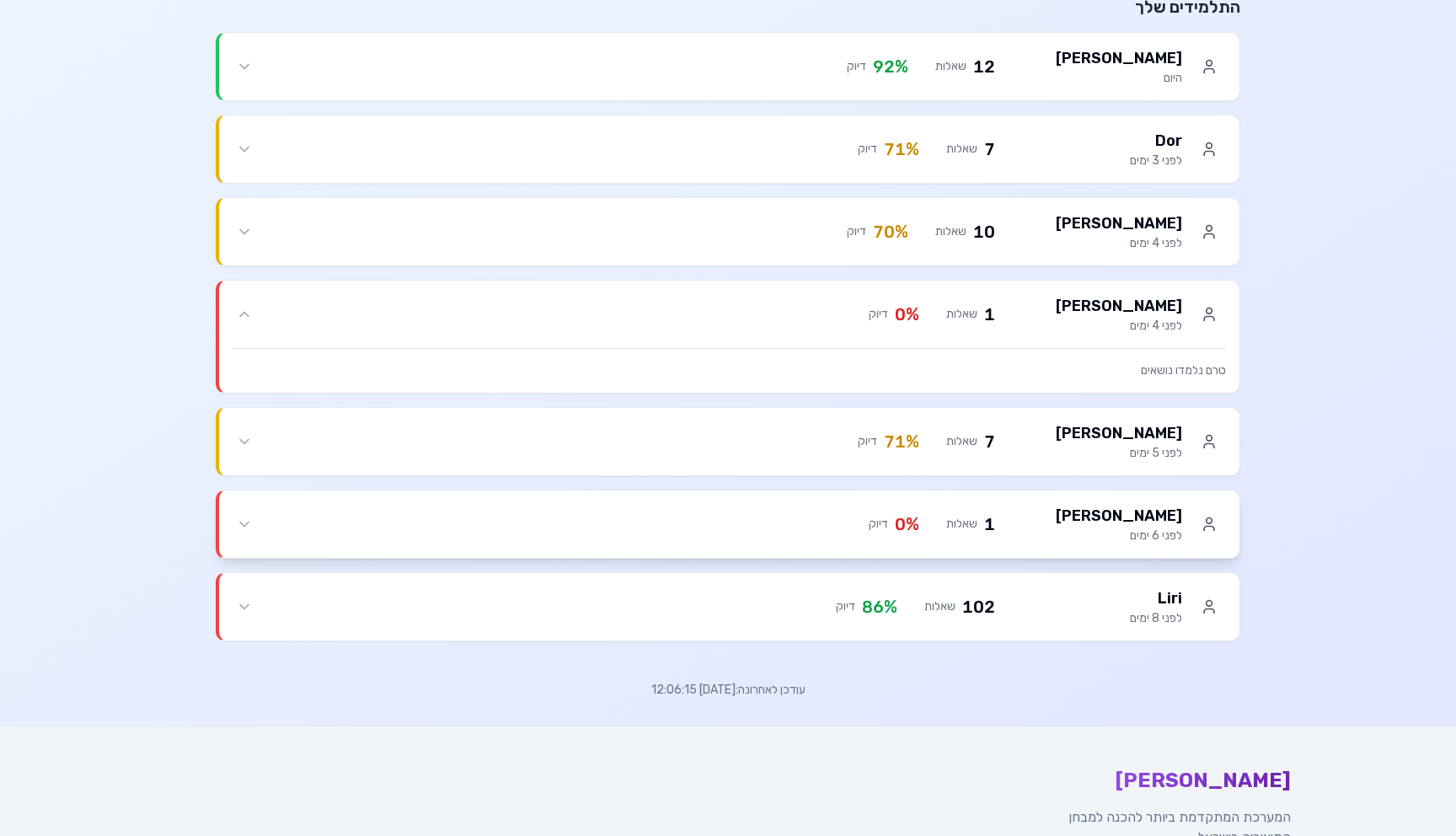
click at [1021, 509] on div "אלה [PERSON_NAME] לפני 6 ימים" at bounding box center [1121, 523] width 211 height 40
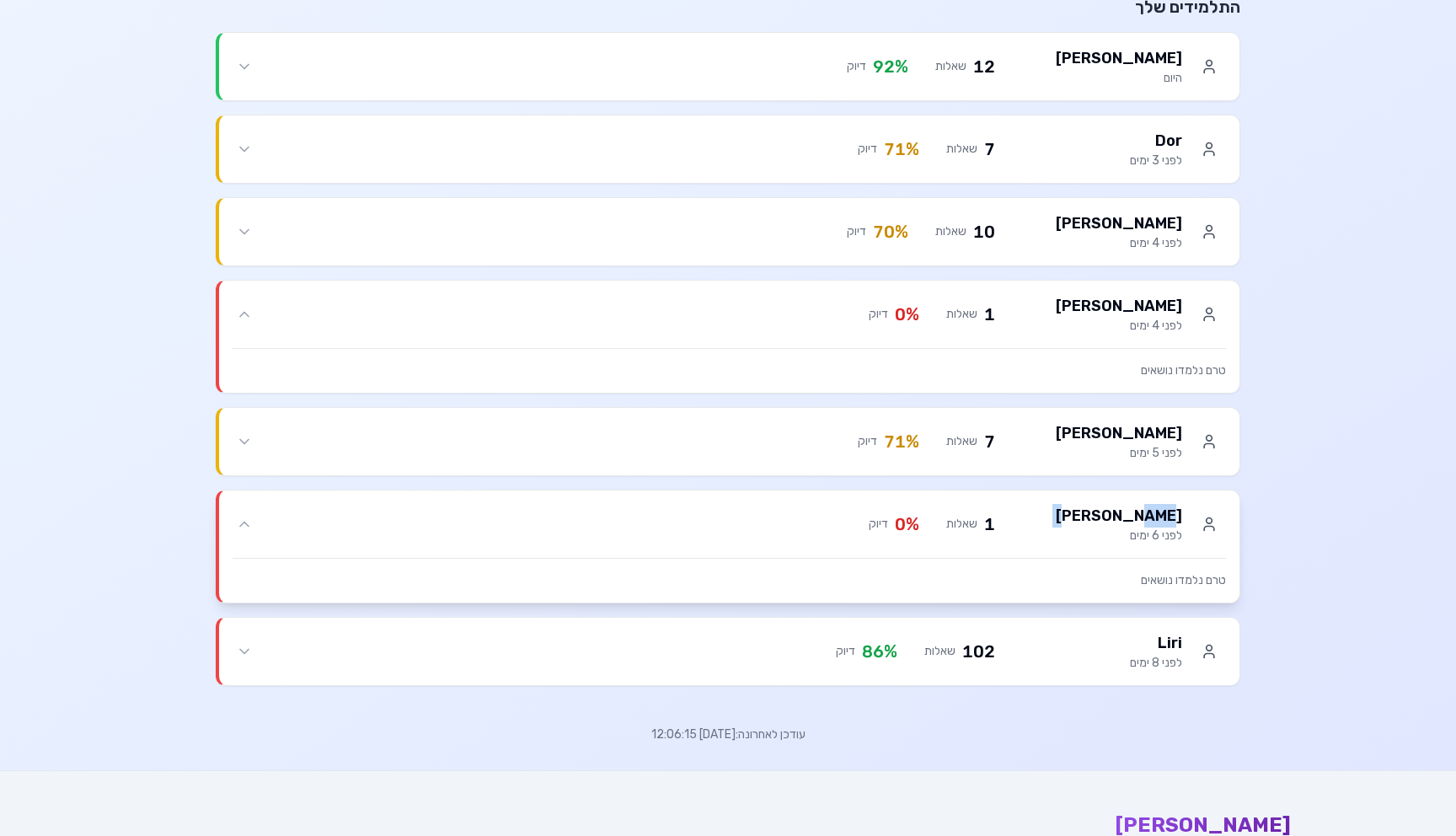
click at [1021, 509] on div "אלה [PERSON_NAME] לפני 6 ימים" at bounding box center [1121, 523] width 211 height 40
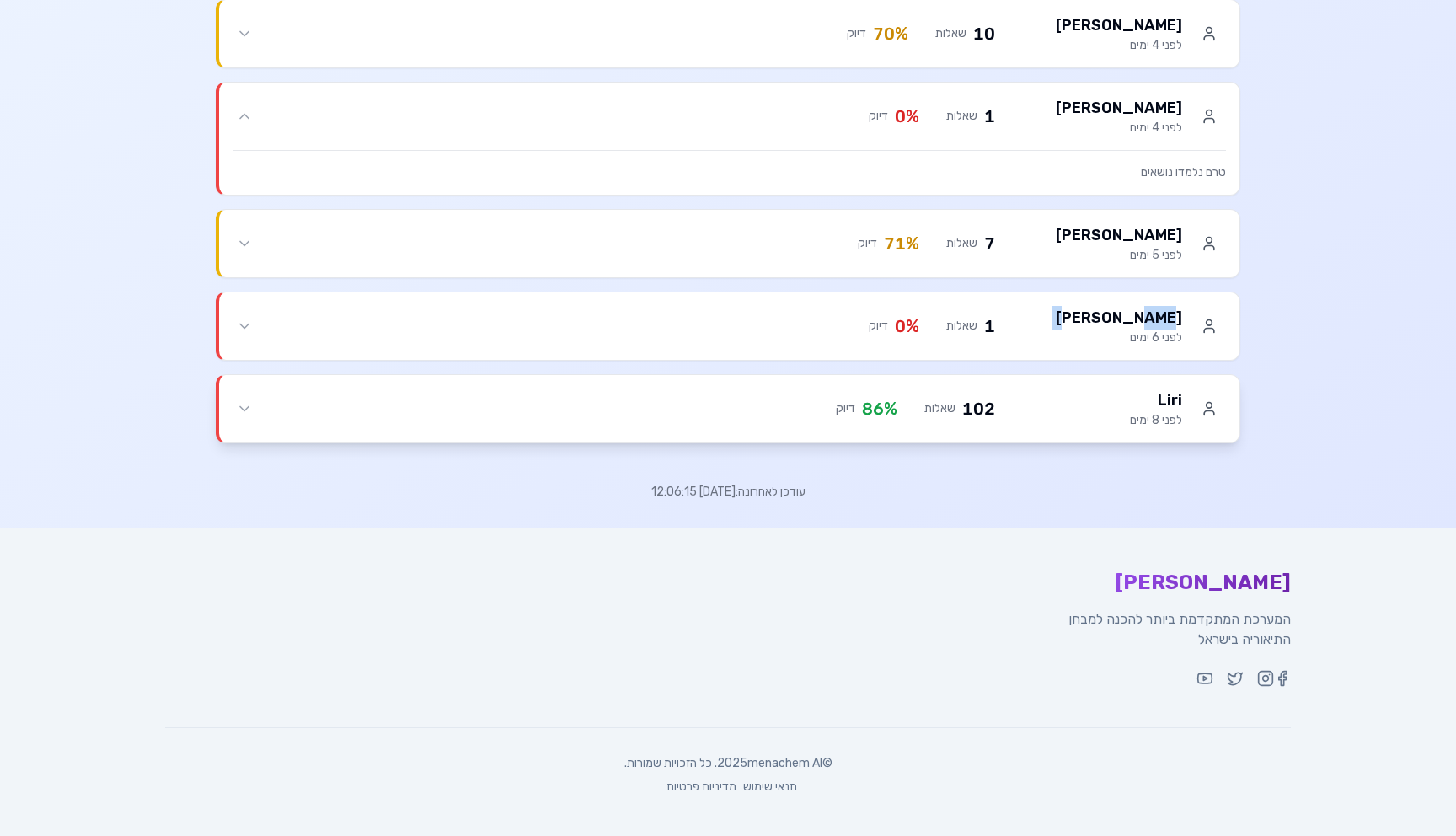
scroll to position [0, 0]
